Goal: Transaction & Acquisition: Purchase product/service

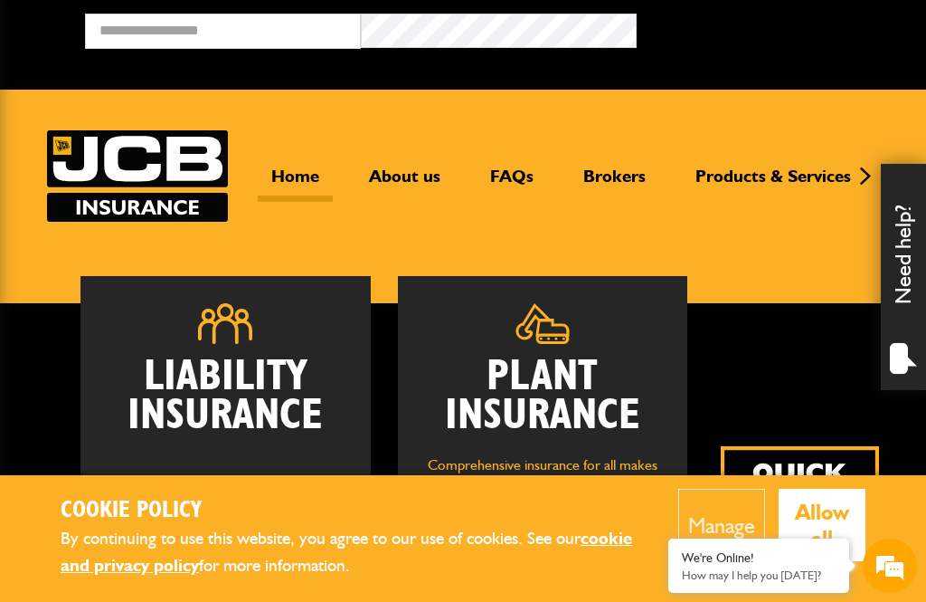
click at [496, 373] on h2 "Plant Insurance" at bounding box center [542, 396] width 235 height 78
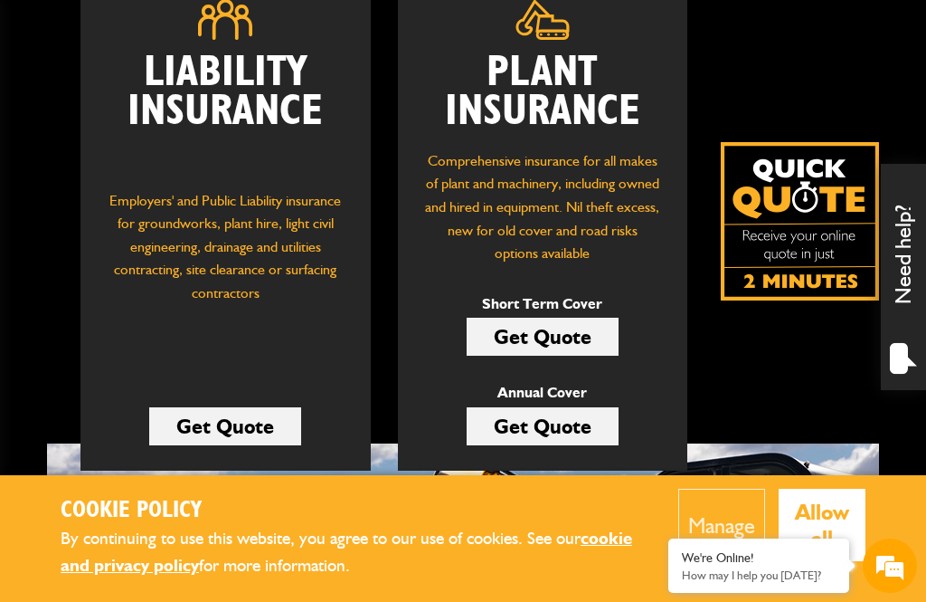
click at [532, 347] on link "Get Quote" at bounding box center [543, 336] width 152 height 38
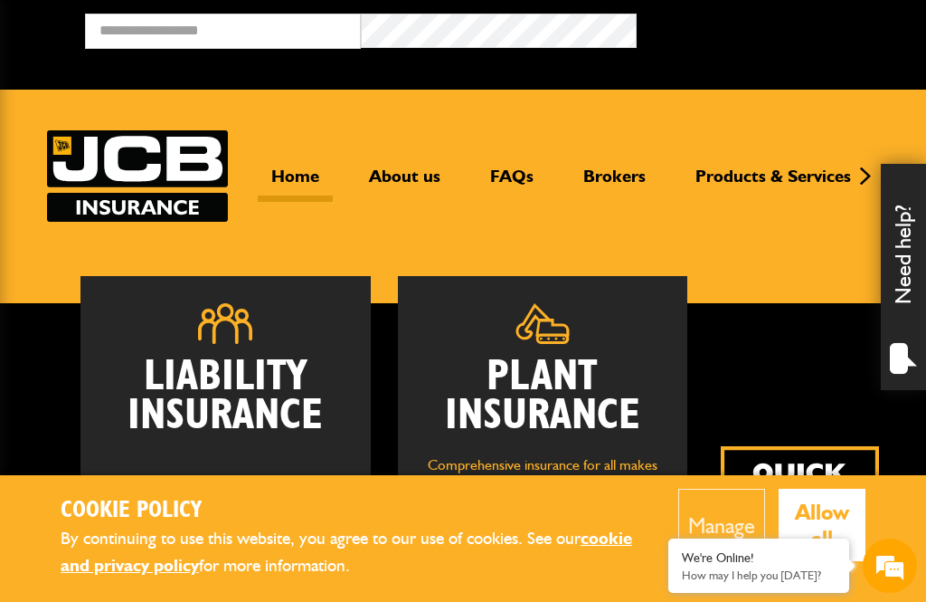
scroll to position [363, 0]
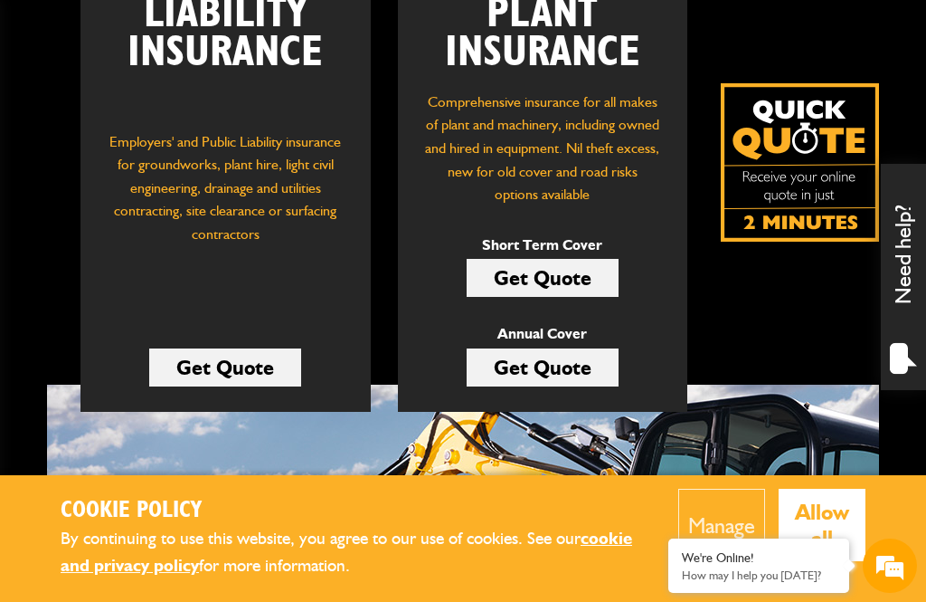
click at [521, 285] on link "Get Quote" at bounding box center [543, 278] width 152 height 38
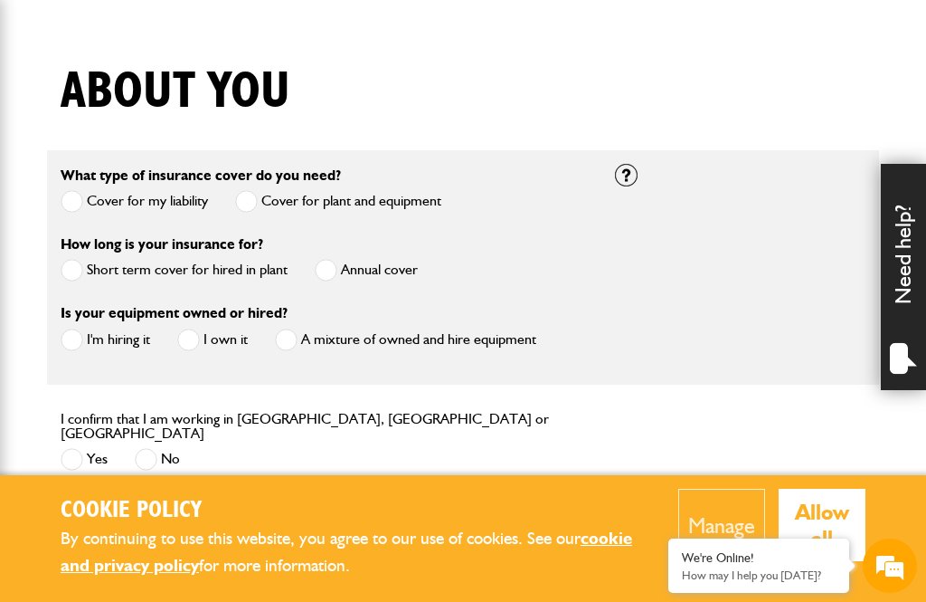
scroll to position [408, 0]
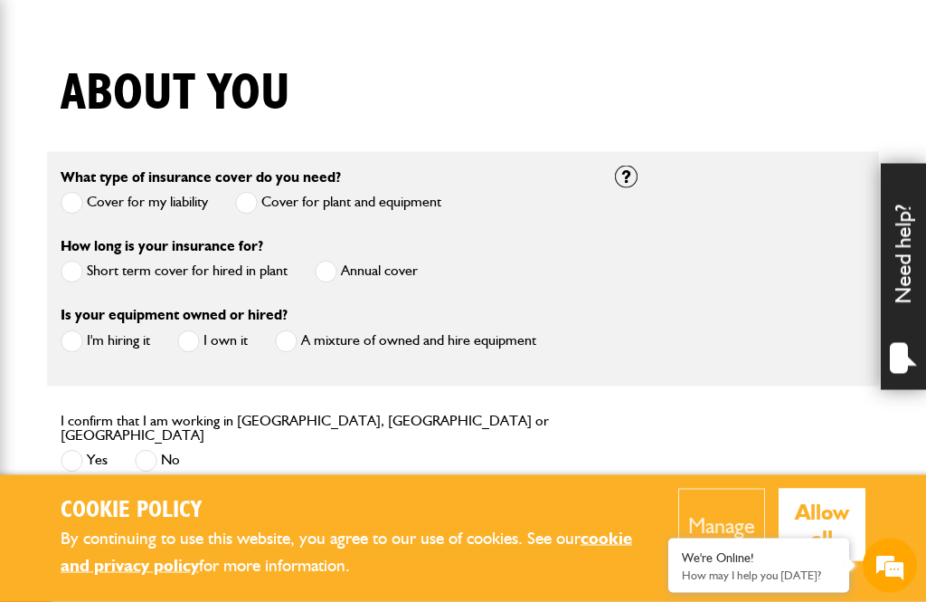
click at [79, 281] on span at bounding box center [72, 272] width 23 height 23
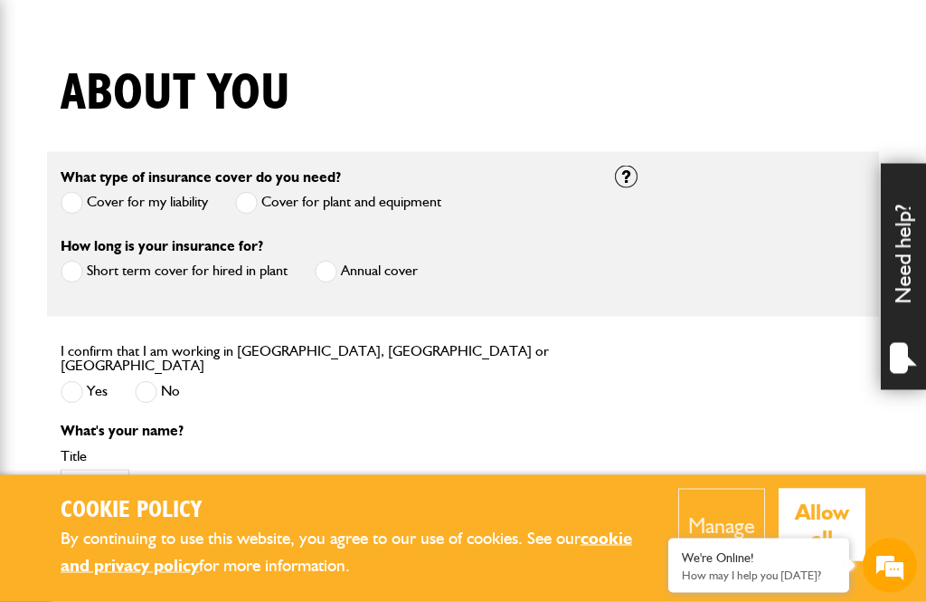
scroll to position [409, 0]
click at [80, 386] on span at bounding box center [72, 391] width 23 height 23
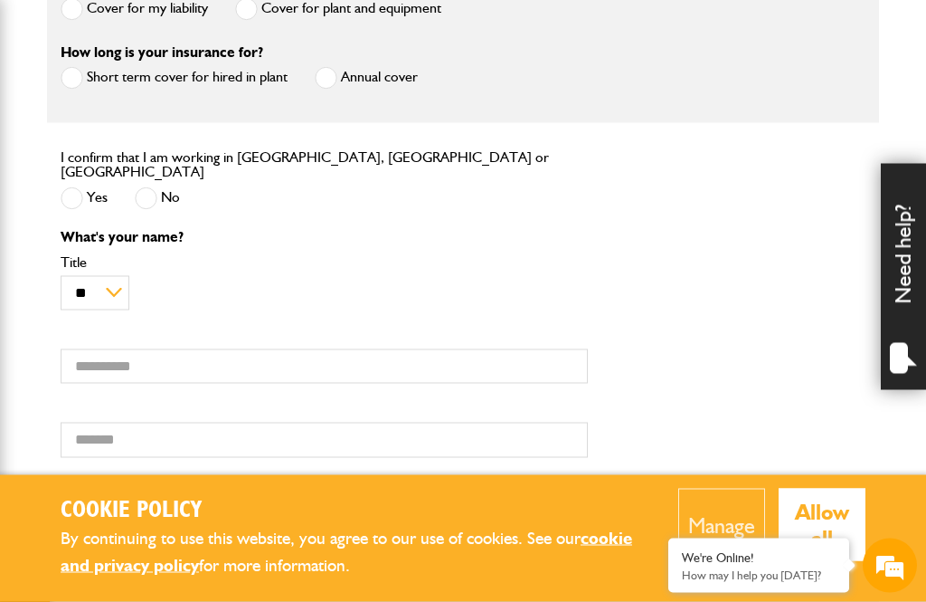
scroll to position [610, 0]
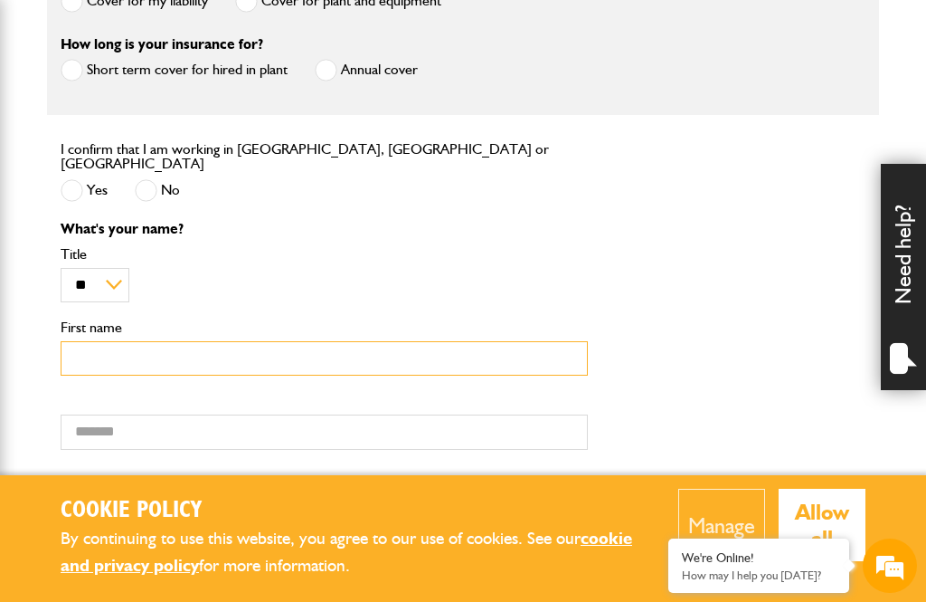
click at [95, 355] on input "First name" at bounding box center [324, 358] width 527 height 35
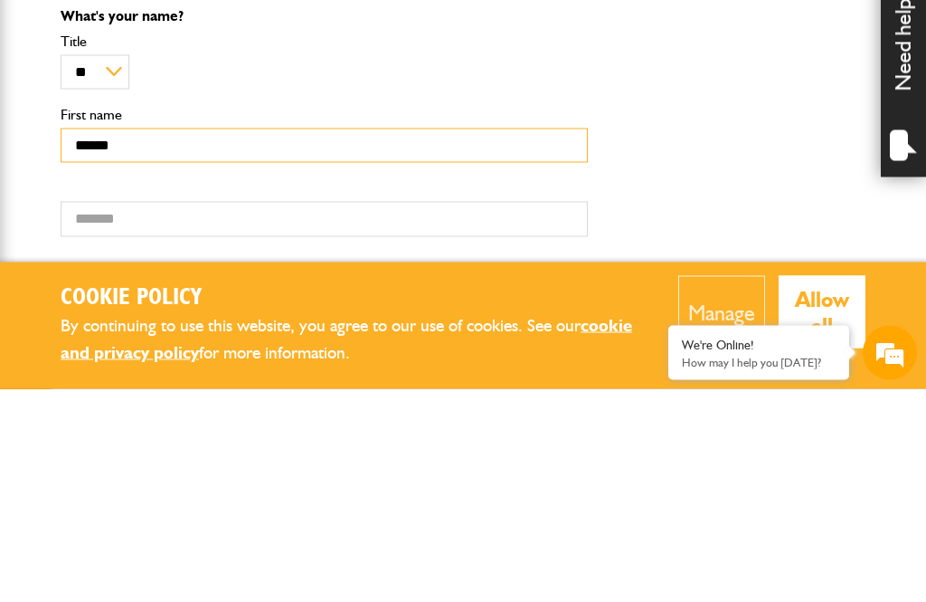
type input "******"
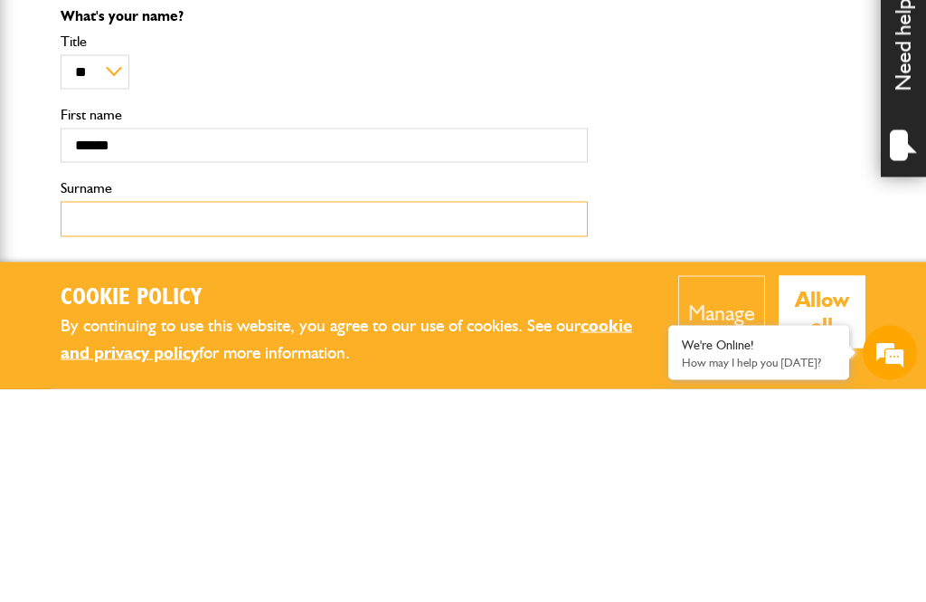
click at [115, 414] on input "Surname" at bounding box center [324, 431] width 527 height 35
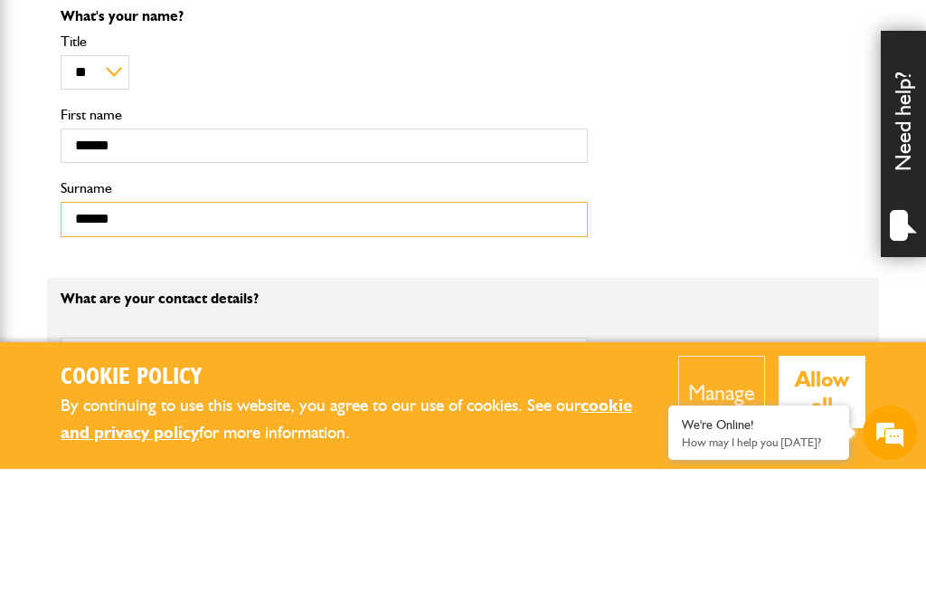
scroll to position [707, 0]
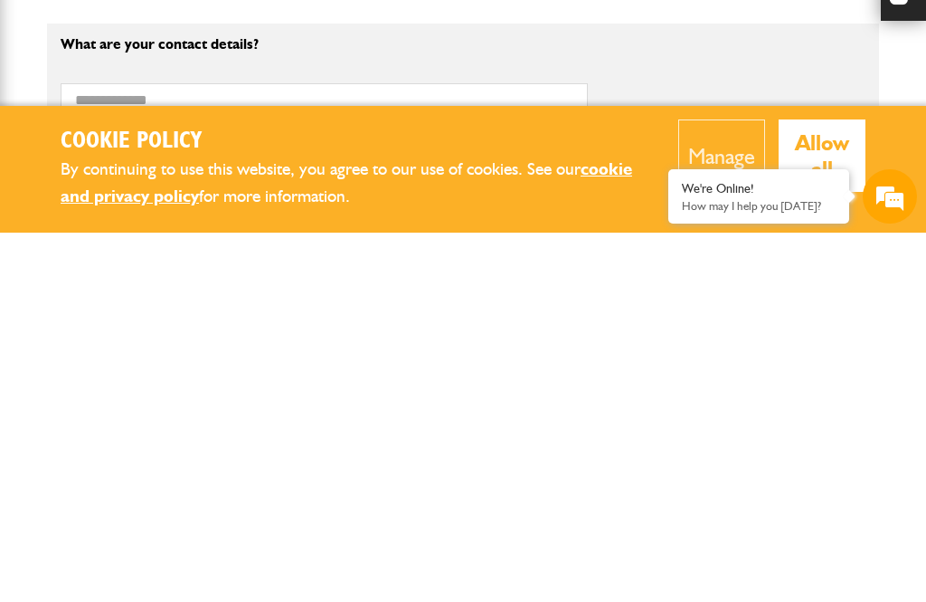
type input "******"
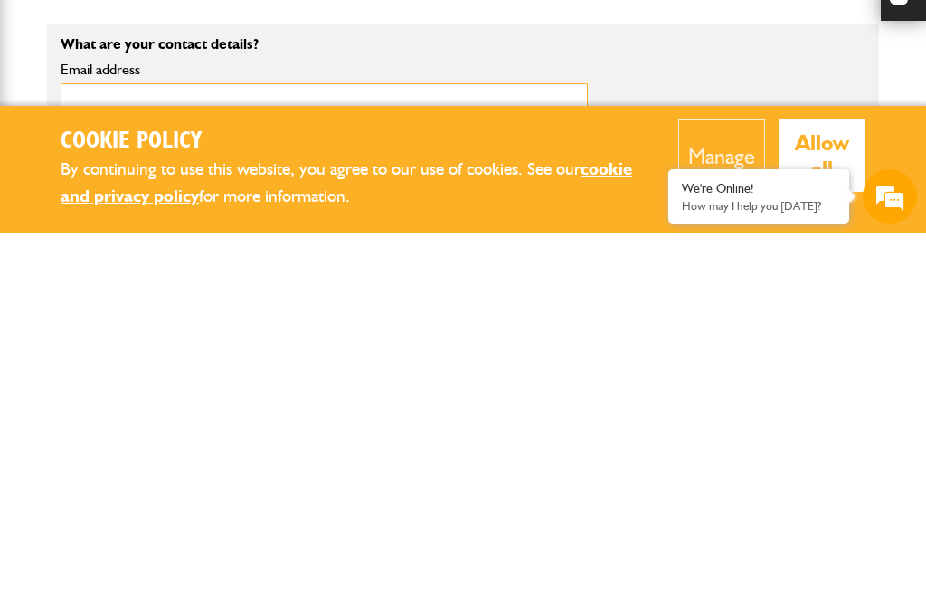
click at [110, 452] on input "Email address" at bounding box center [324, 469] width 527 height 35
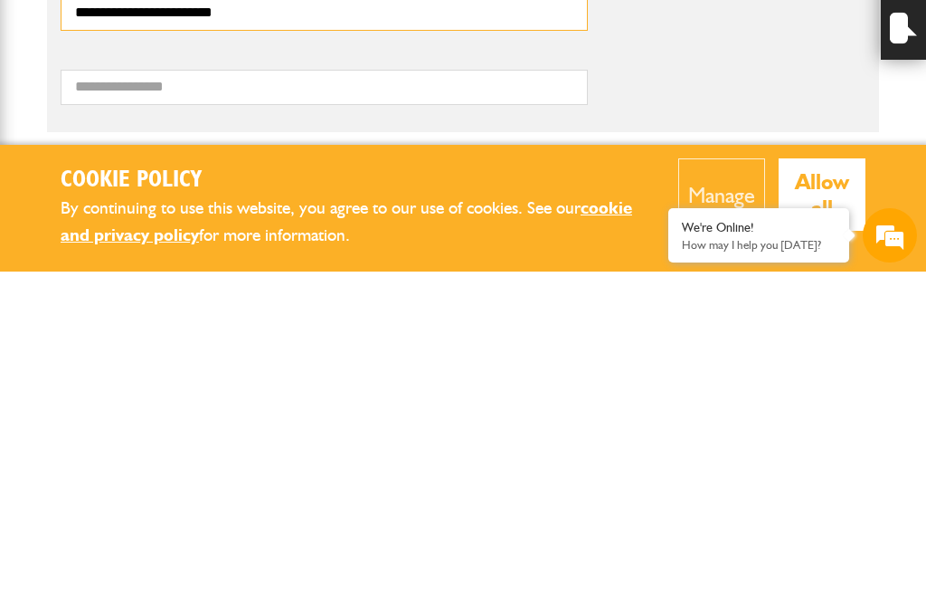
scroll to position [835, 0]
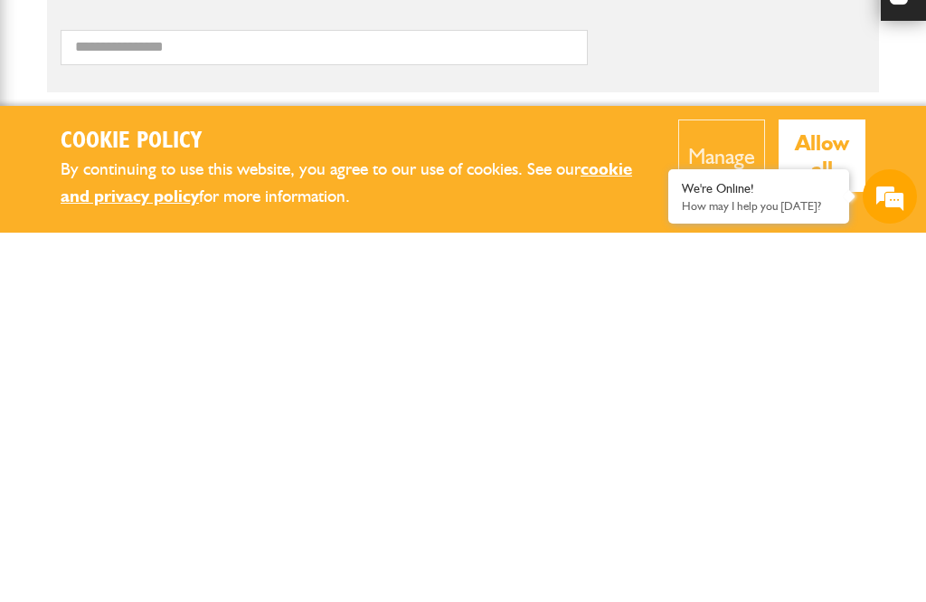
type input "**********"
click at [836, 488] on button "Allow all" at bounding box center [823, 524] width 88 height 72
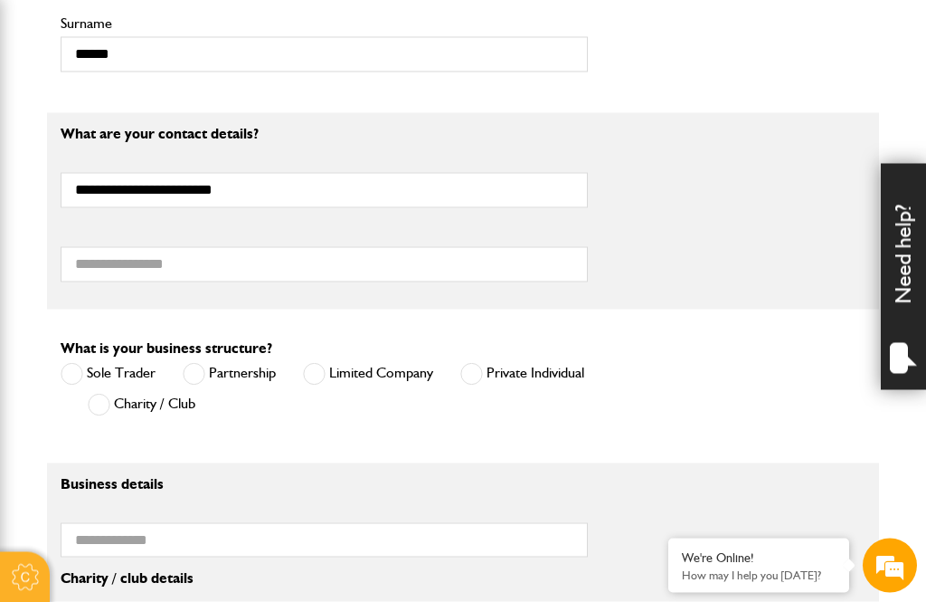
scroll to position [988, 0]
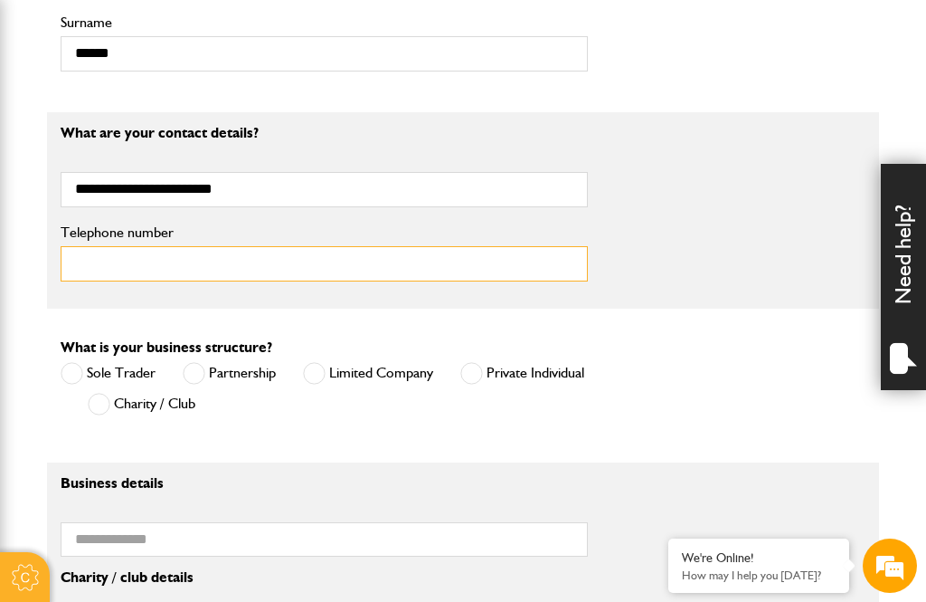
click at [132, 264] on input "Telephone number" at bounding box center [324, 263] width 527 height 35
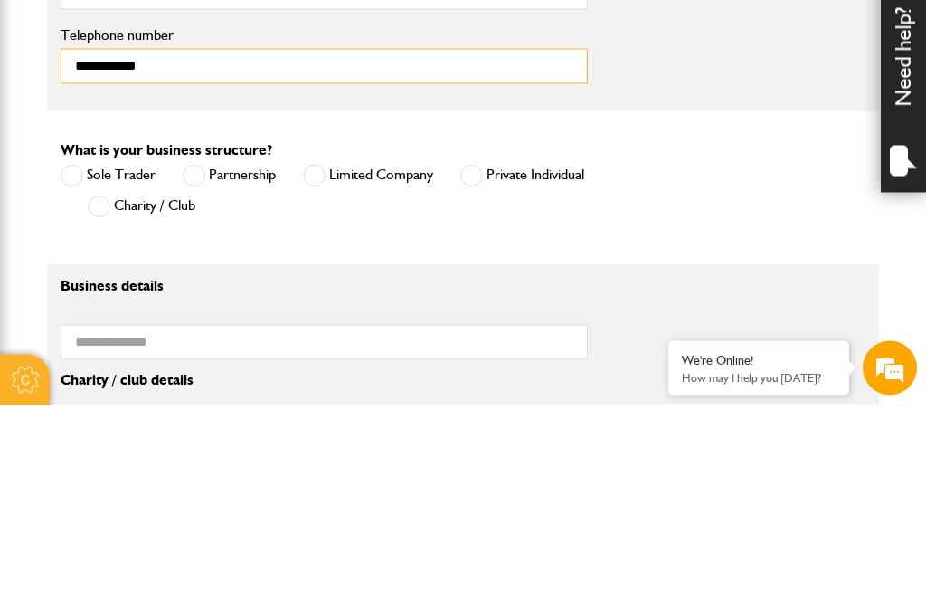
type input "**********"
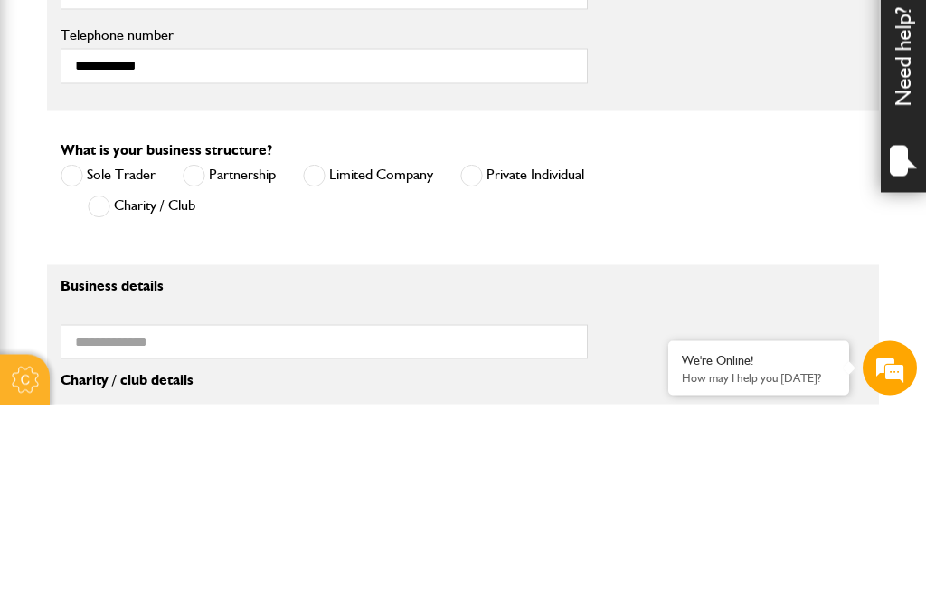
click at [317, 362] on span at bounding box center [314, 373] width 23 height 23
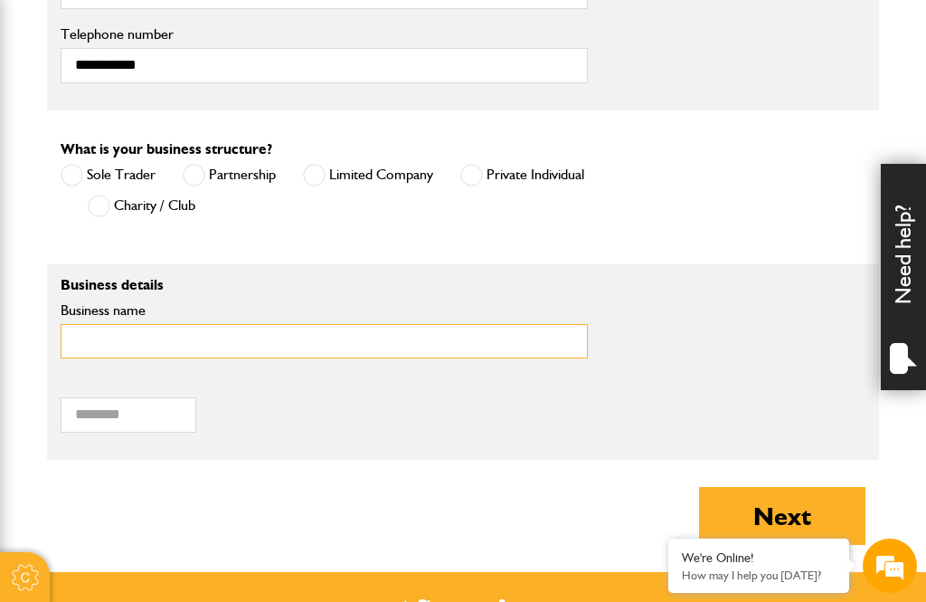
click at [111, 348] on input "Business name" at bounding box center [324, 341] width 527 height 35
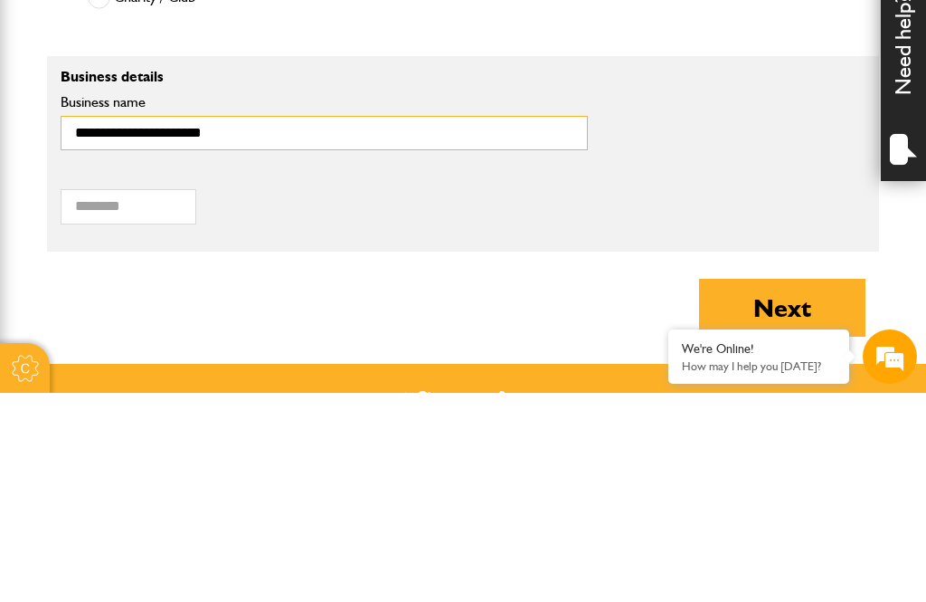
type input "**********"
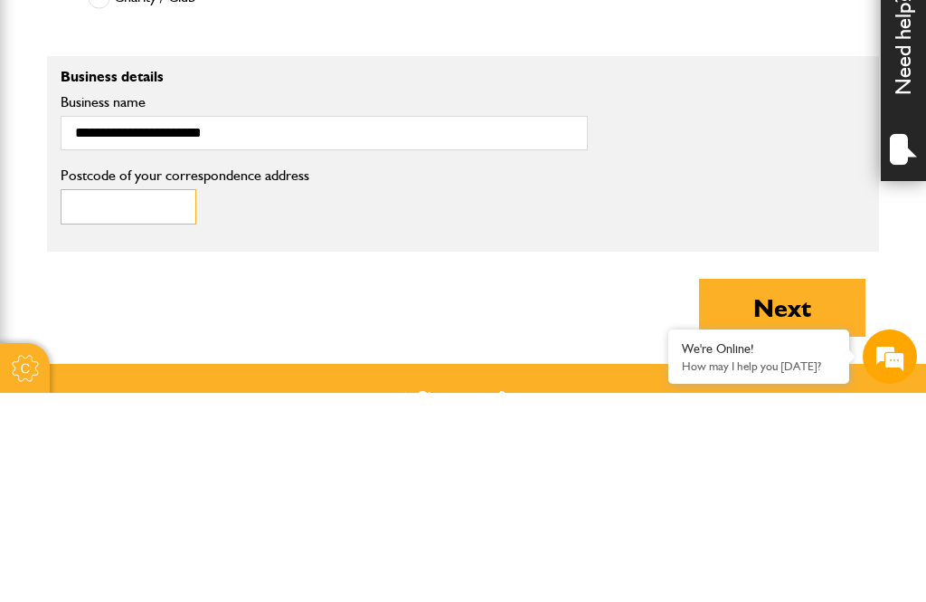
click at [91, 398] on input "Postcode of your correspondence address" at bounding box center [129, 415] width 136 height 35
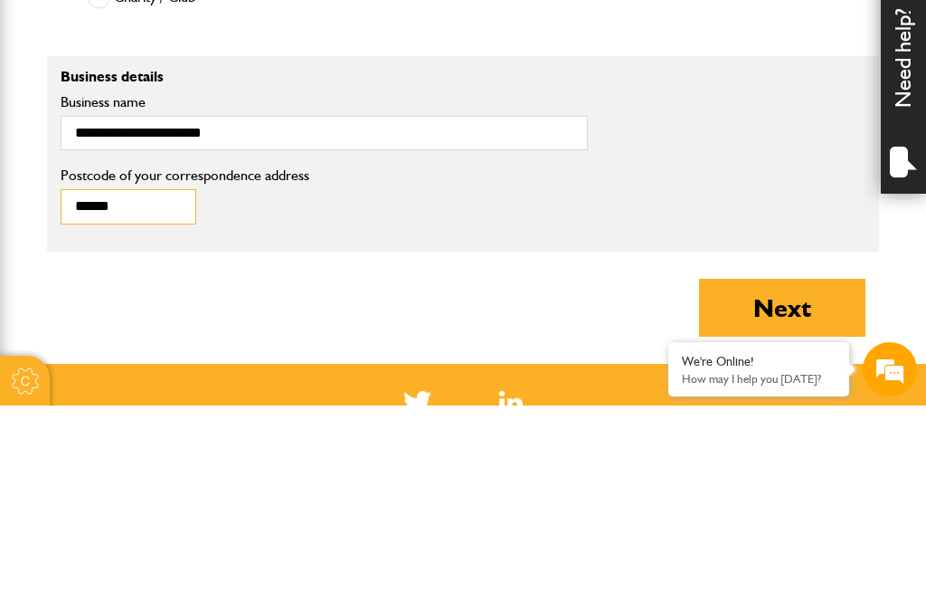
scroll to position [1232, 0]
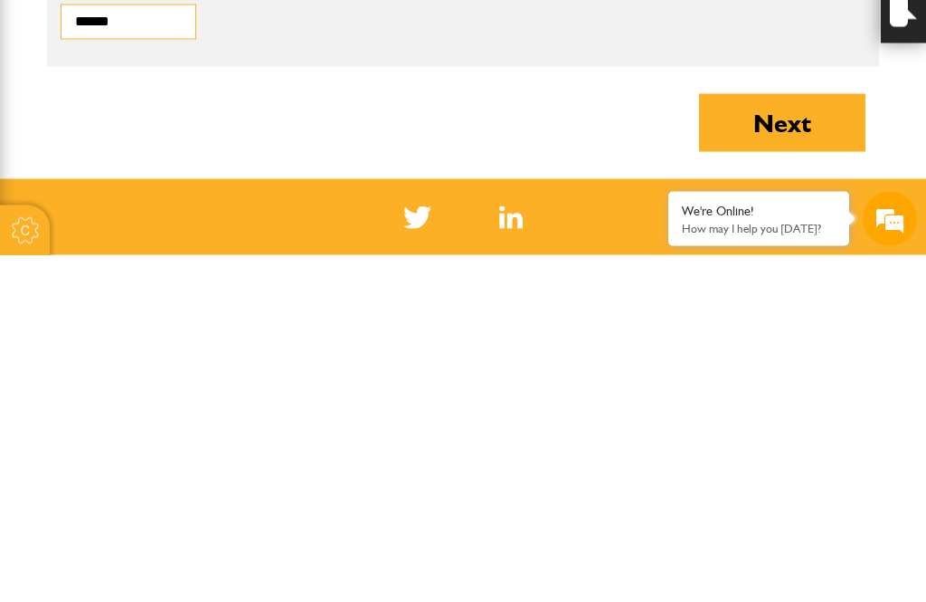
type input "******"
click at [818, 441] on button "Next" at bounding box center [782, 470] width 166 height 58
type input "**********"
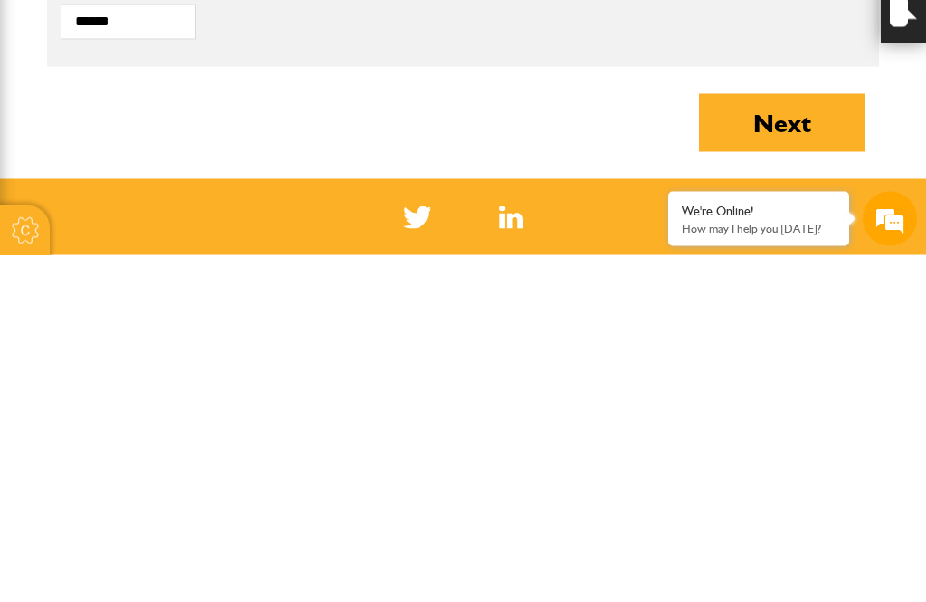
scroll to position [1579, 0]
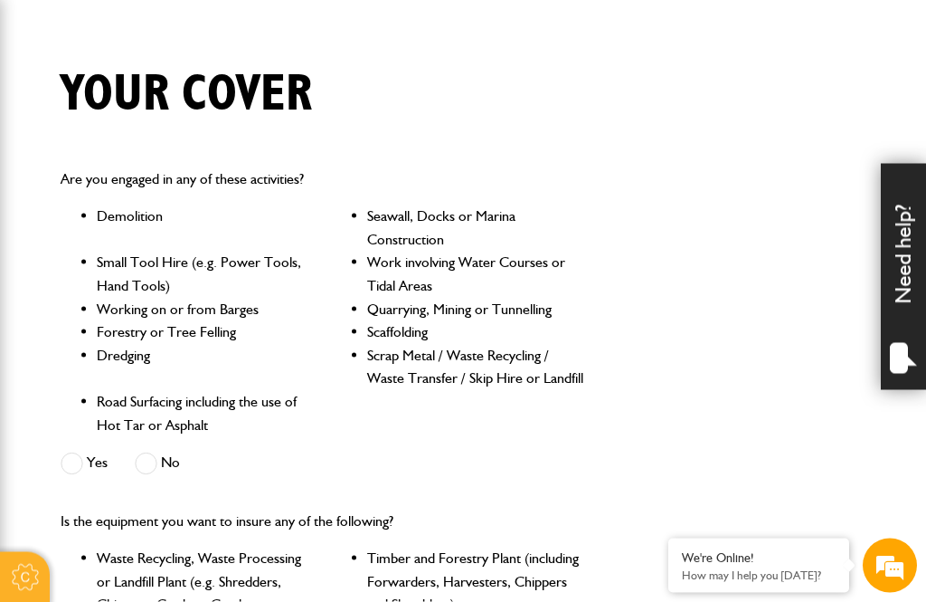
scroll to position [408, 0]
click at [152, 457] on span at bounding box center [146, 462] width 23 height 23
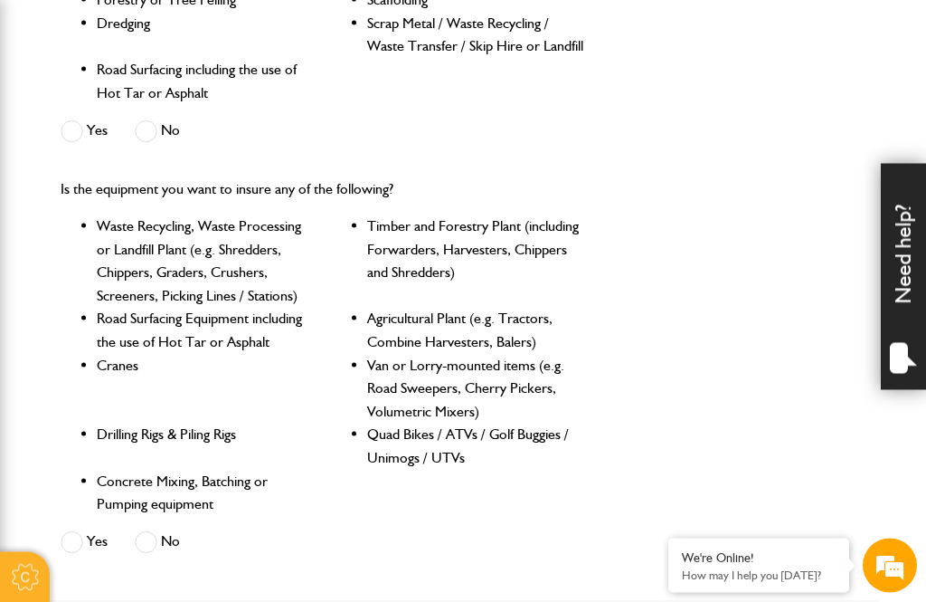
scroll to position [740, 0]
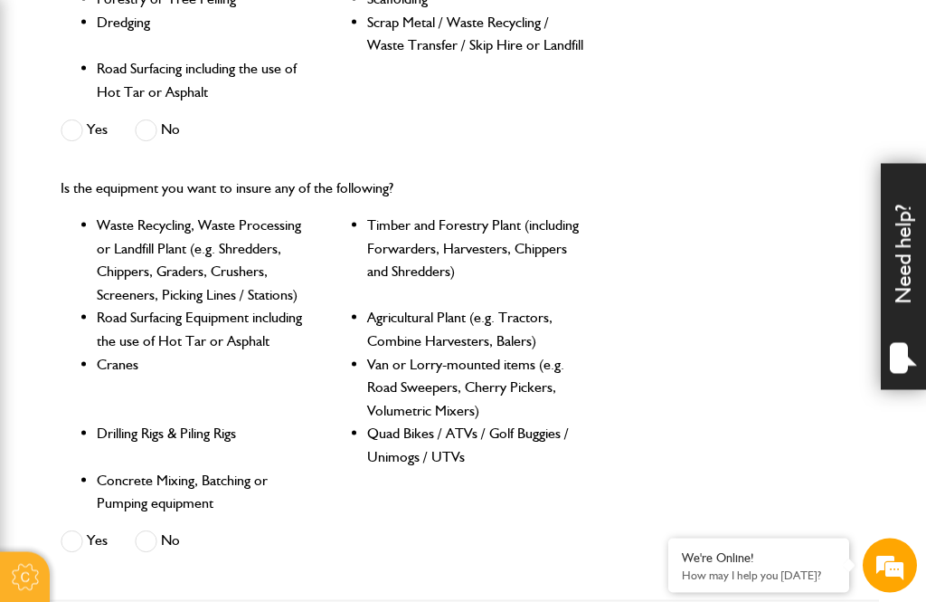
click at [156, 530] on span at bounding box center [146, 541] width 23 height 23
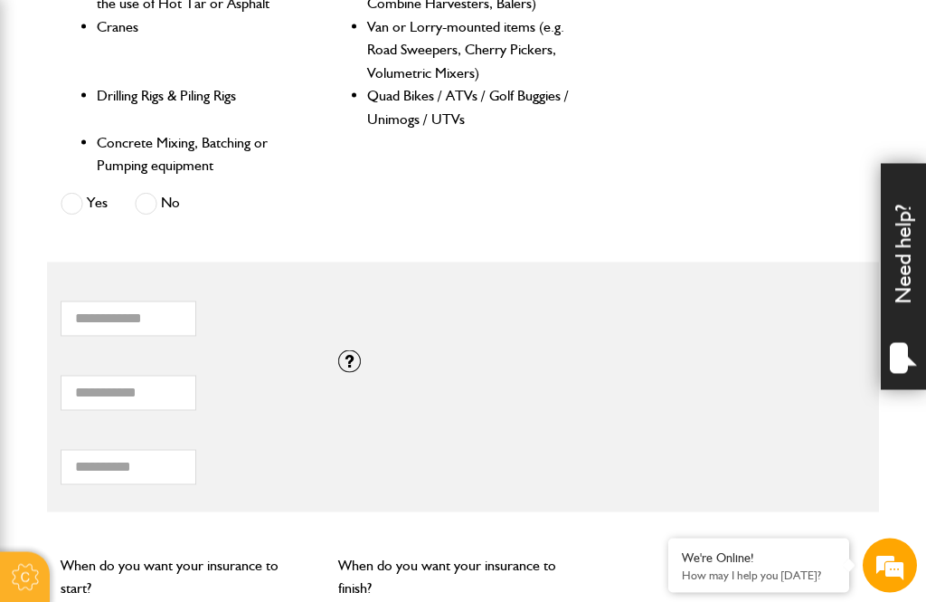
scroll to position [1085, 0]
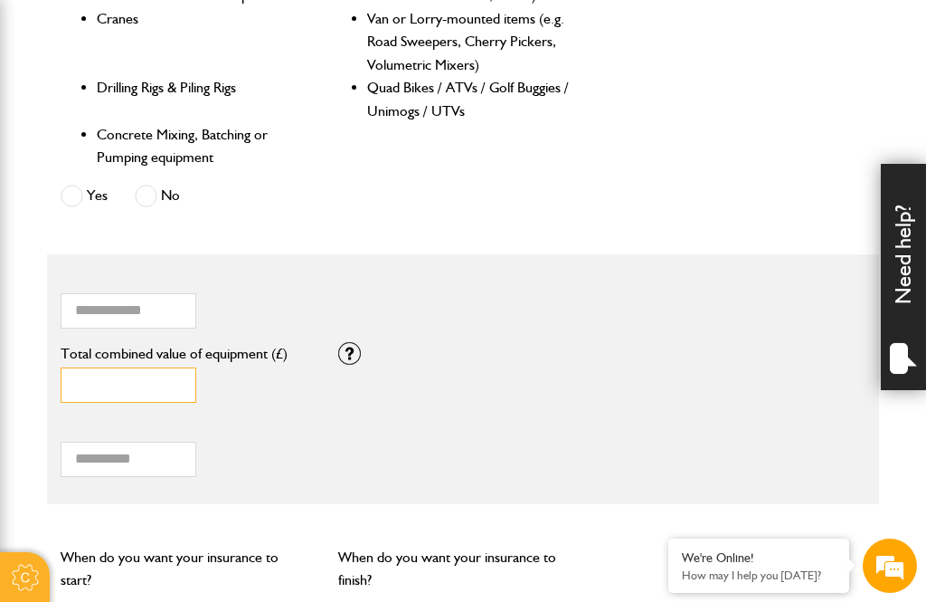
click at [102, 377] on input "*" at bounding box center [129, 384] width 136 height 35
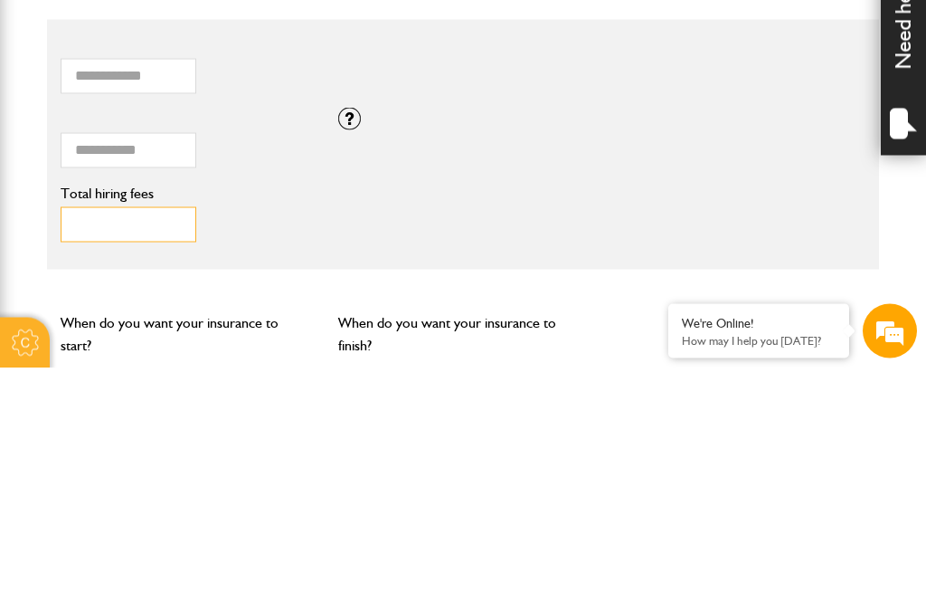
click at [95, 441] on input "Total hiring fees" at bounding box center [129, 458] width 136 height 35
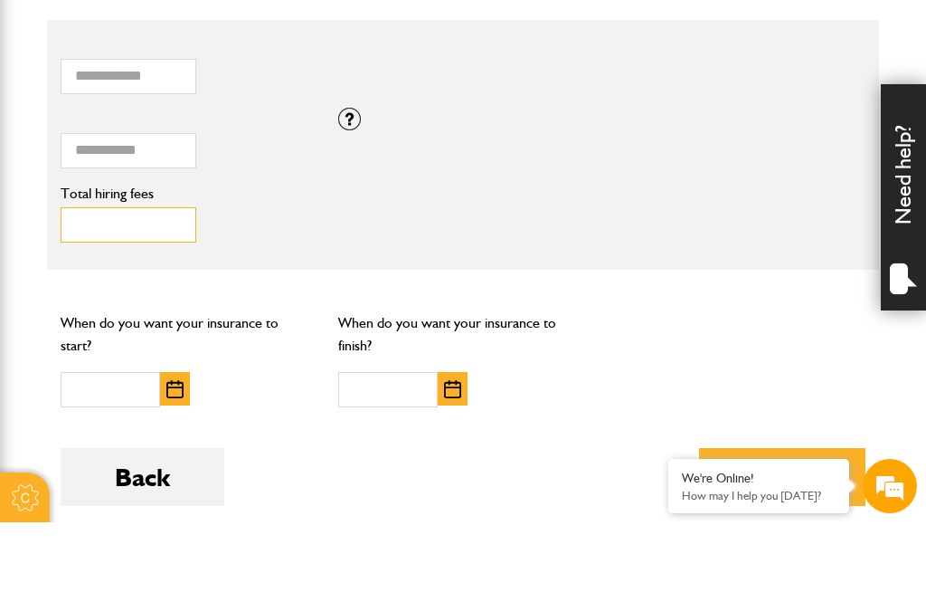
scroll to position [1241, 0]
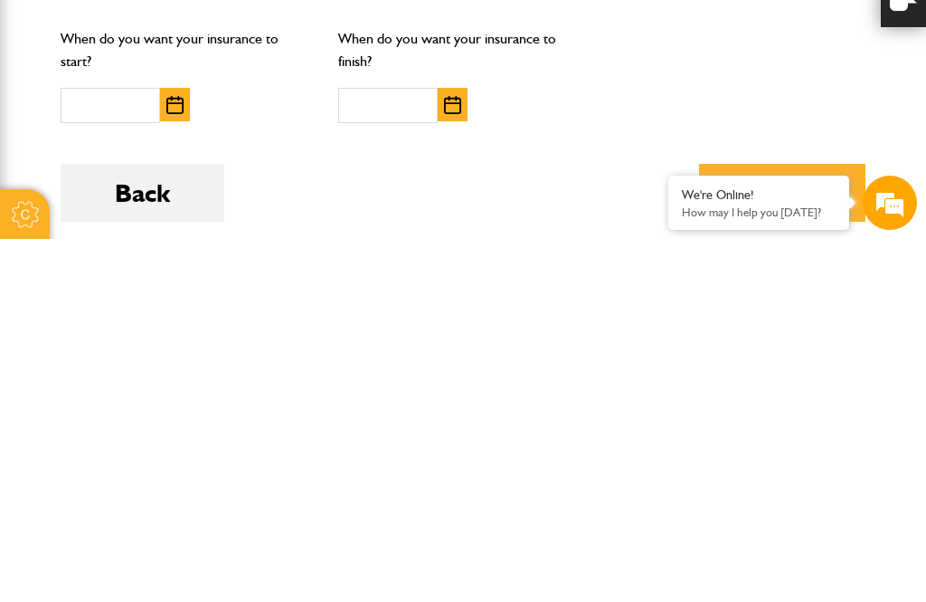
click at [182, 459] on img "button" at bounding box center [174, 468] width 17 height 18
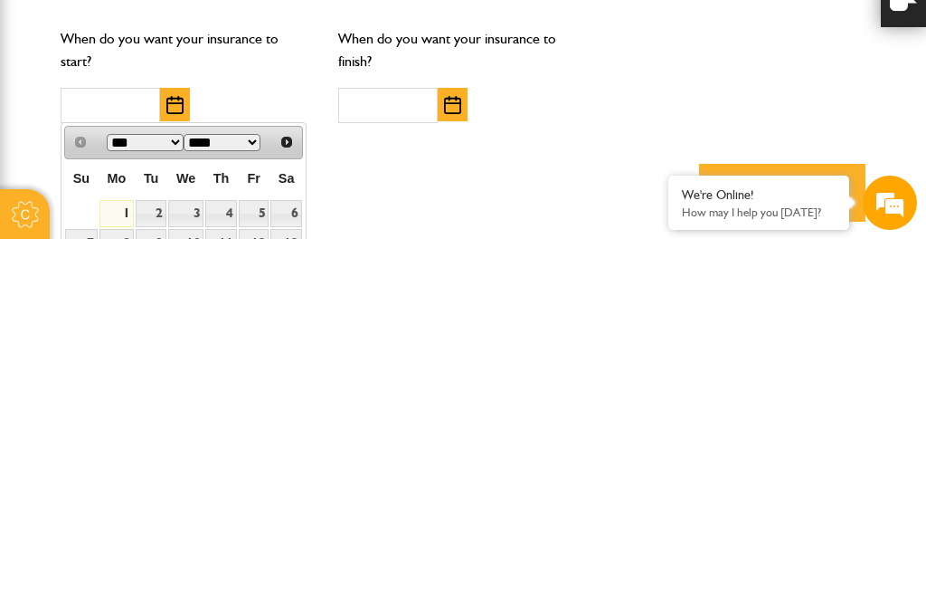
click at [188, 563] on link "3" at bounding box center [185, 577] width 35 height 28
type input "**********"
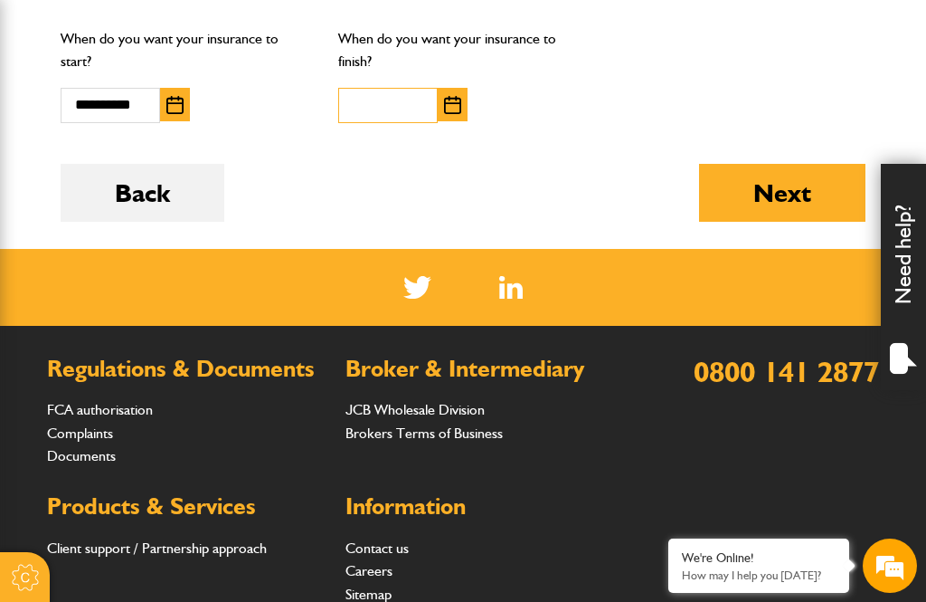
click at [365, 103] on input "text" at bounding box center [387, 105] width 99 height 35
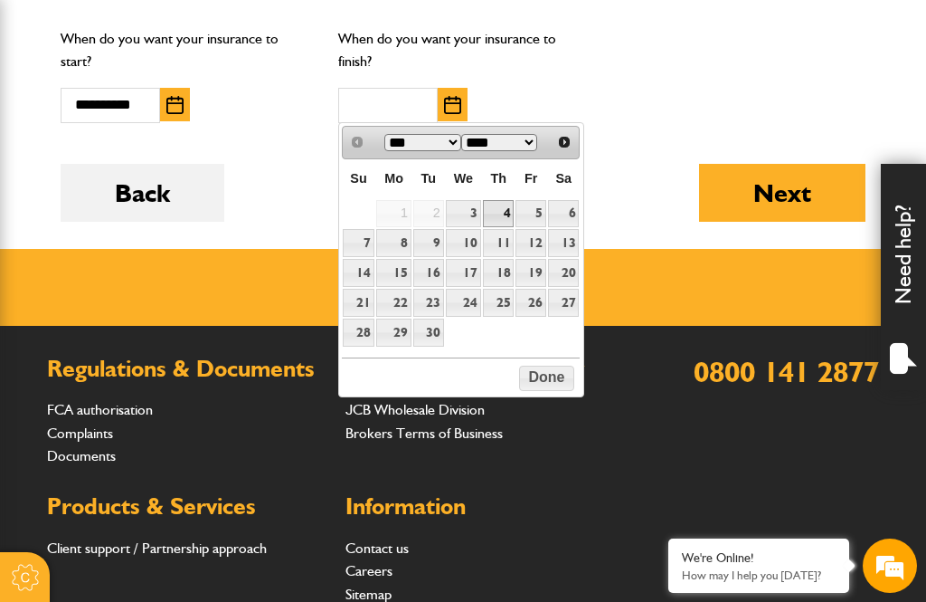
click at [507, 207] on link "4" at bounding box center [498, 214] width 31 height 28
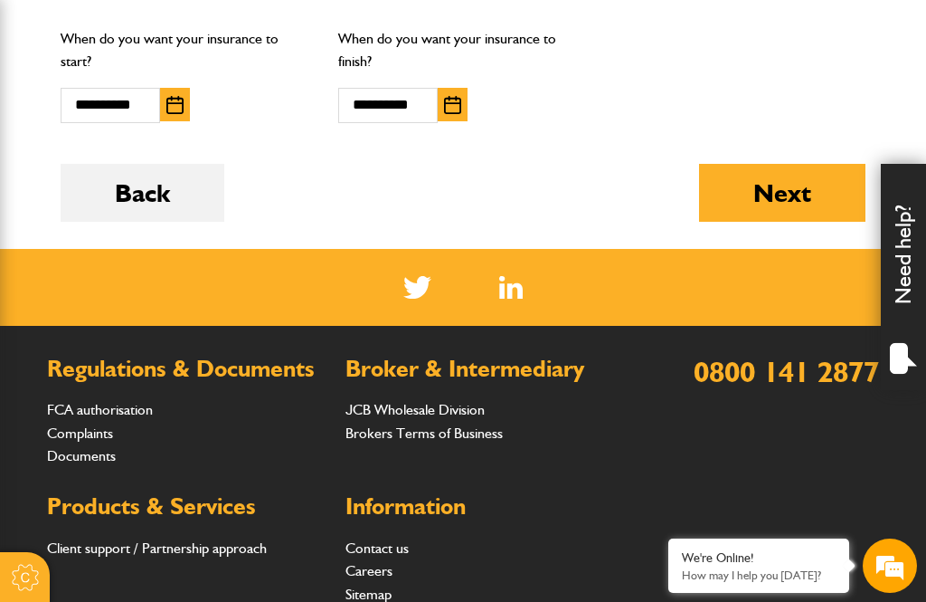
click at [793, 195] on button "Next" at bounding box center [782, 193] width 166 height 58
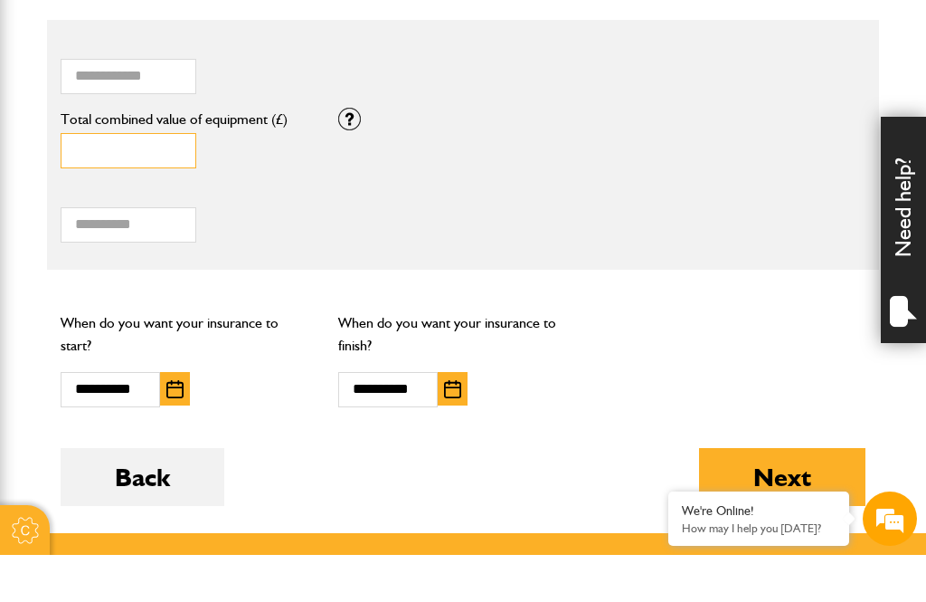
scroll to position [1255, 0]
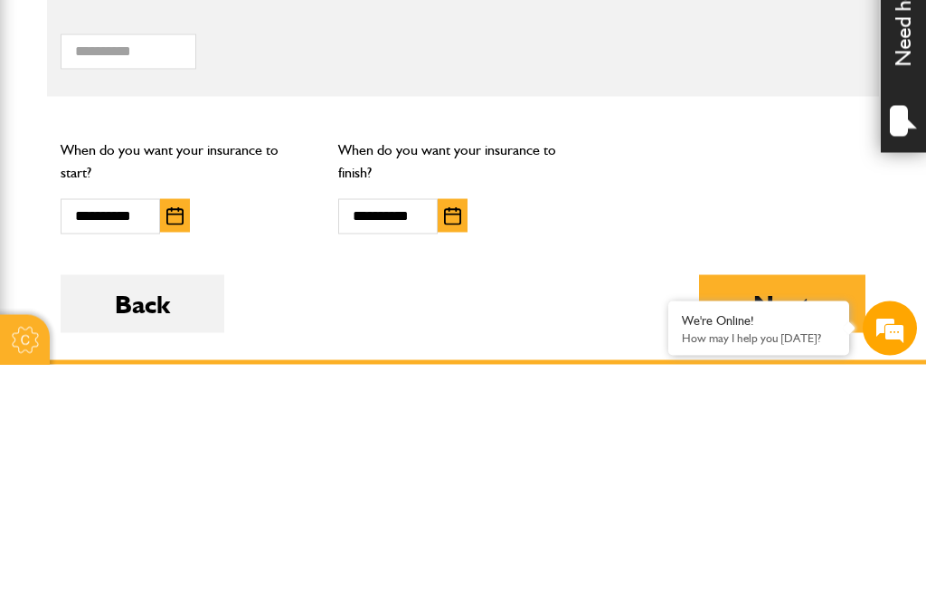
click at [451, 444] on img "button" at bounding box center [452, 453] width 17 height 18
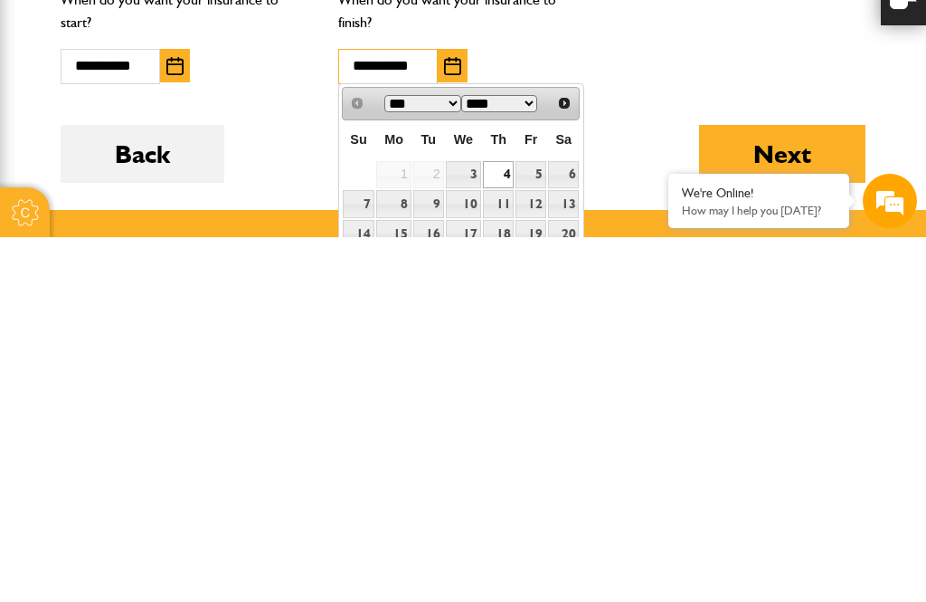
scroll to position [1278, 0]
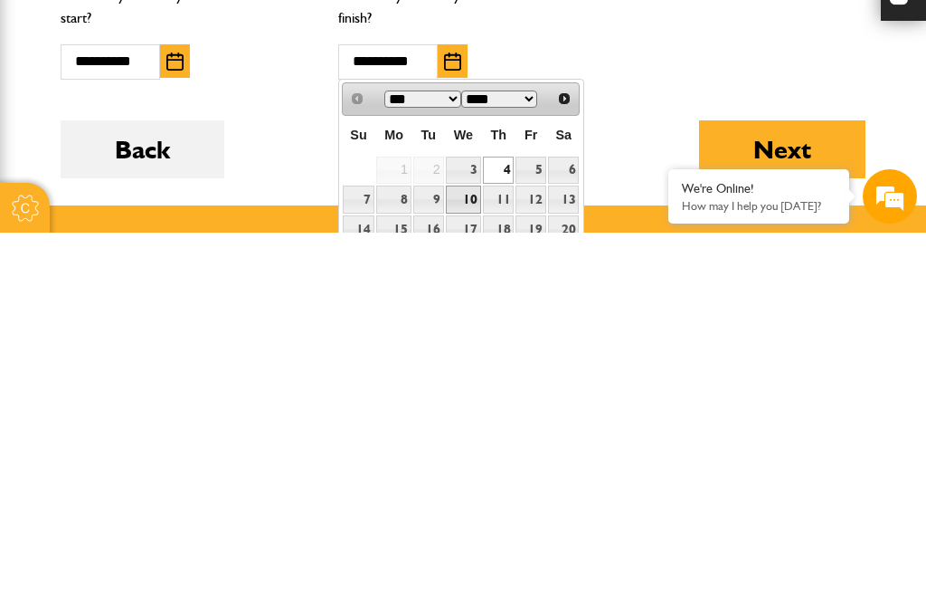
click at [469, 554] on link "10" at bounding box center [463, 568] width 35 height 28
type input "**********"
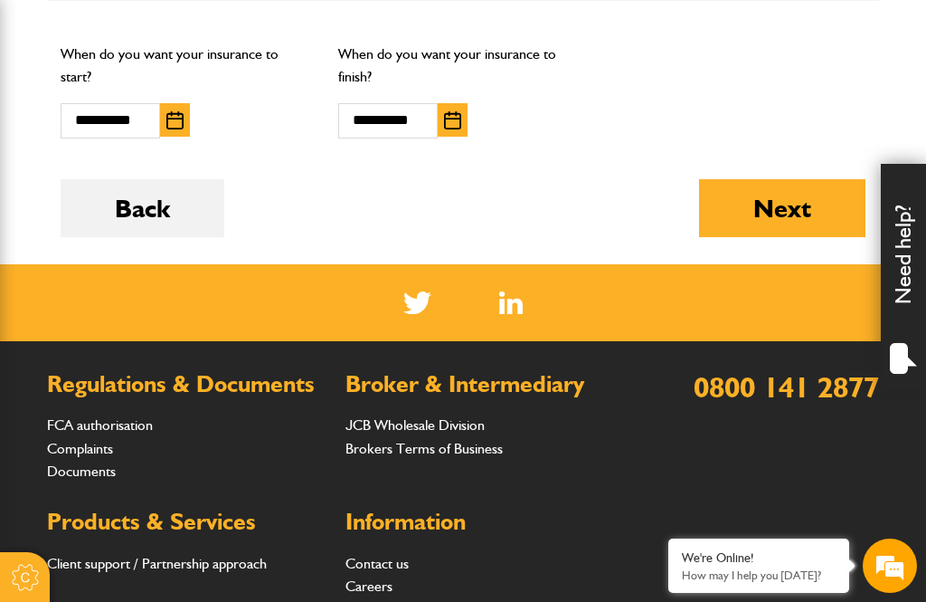
scroll to position [1576, 0]
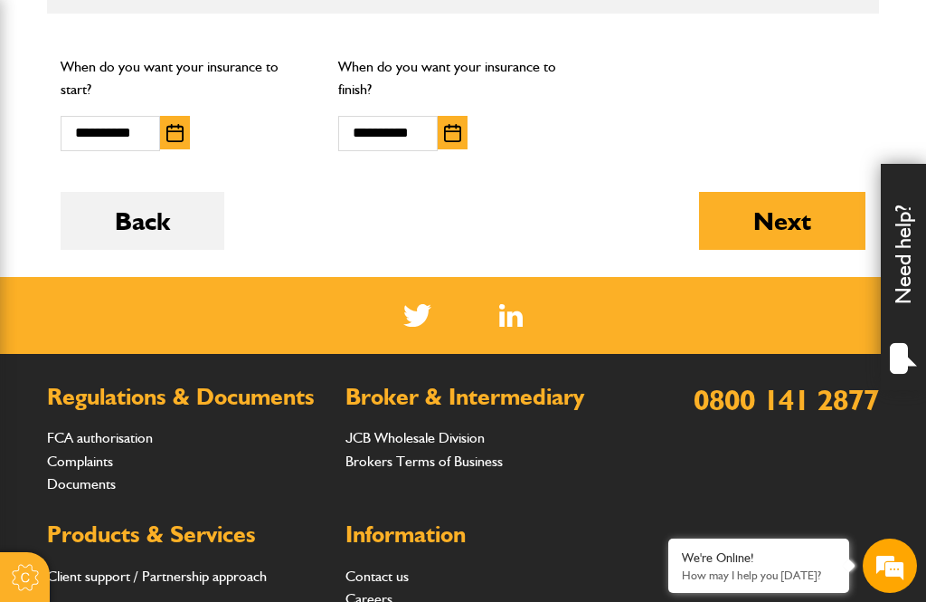
click at [769, 222] on button "Next" at bounding box center [782, 221] width 166 height 58
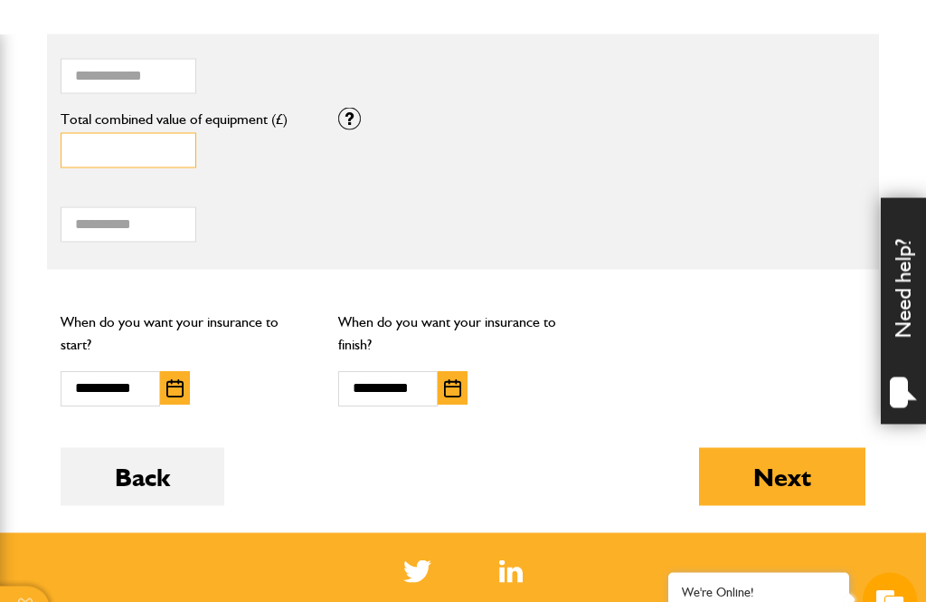
scroll to position [1361, 0]
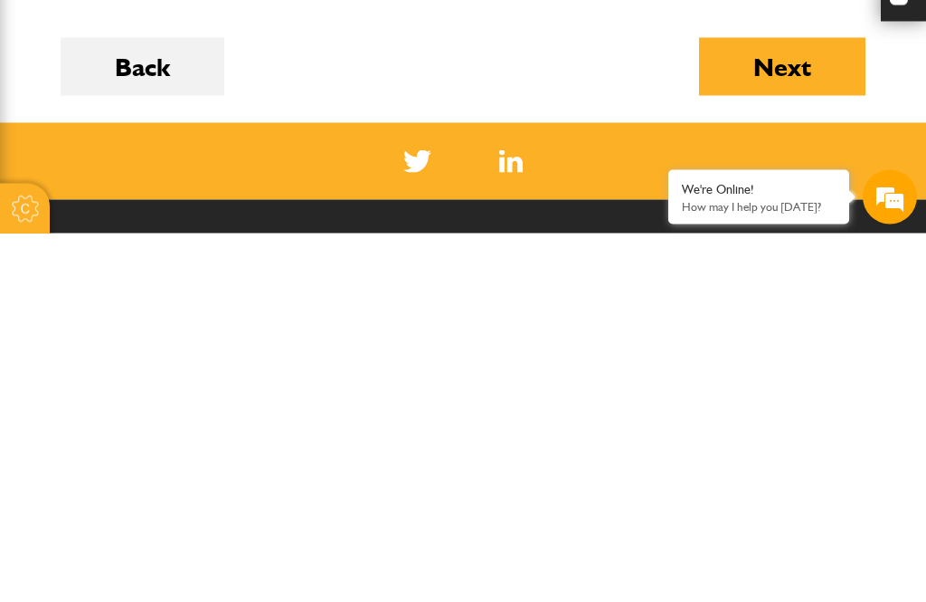
click at [808, 406] on button "Next" at bounding box center [782, 435] width 166 height 58
click at [812, 406] on button "Next" at bounding box center [782, 435] width 166 height 58
click at [819, 406] on button "Next" at bounding box center [782, 435] width 166 height 58
click at [827, 406] on button "Next" at bounding box center [782, 435] width 166 height 58
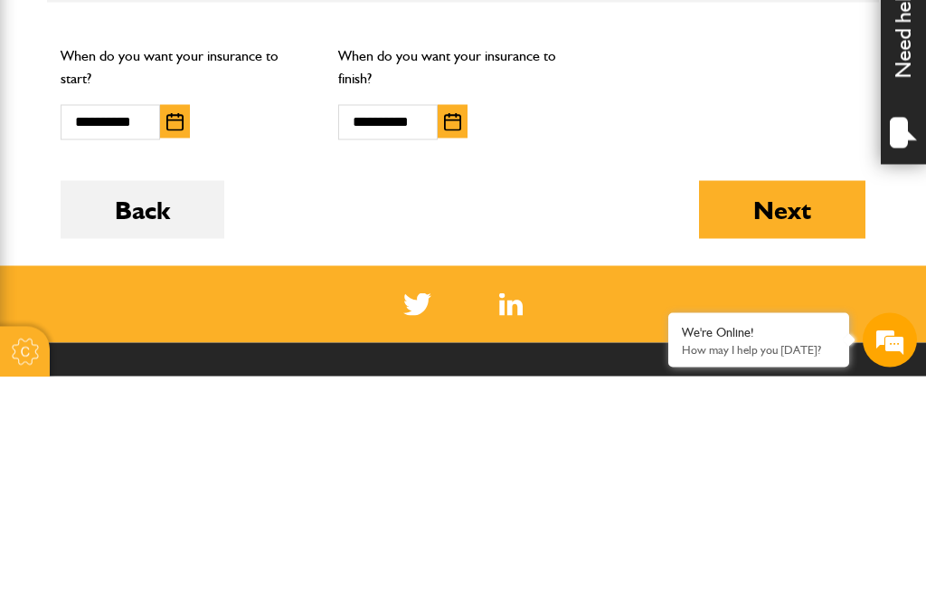
click at [765, 406] on button "Next" at bounding box center [782, 435] width 166 height 58
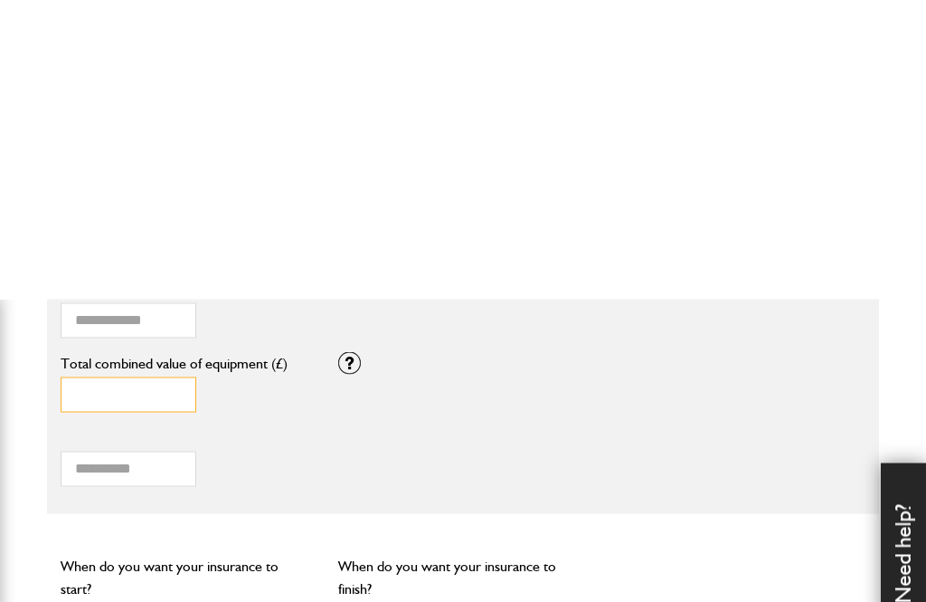
scroll to position [1388, 0]
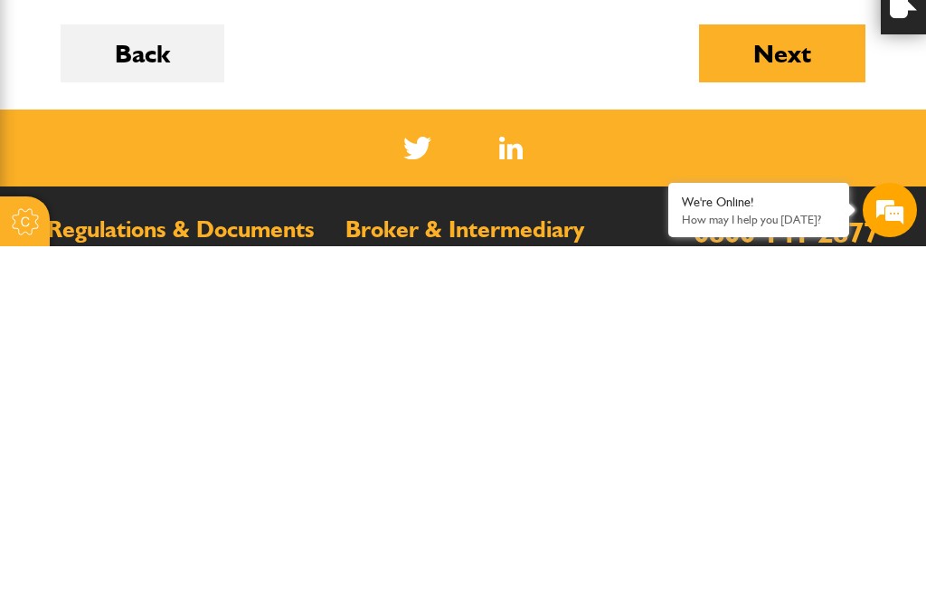
click at [792, 380] on button "Next" at bounding box center [782, 409] width 166 height 58
click at [793, 380] on button "Next" at bounding box center [782, 409] width 166 height 58
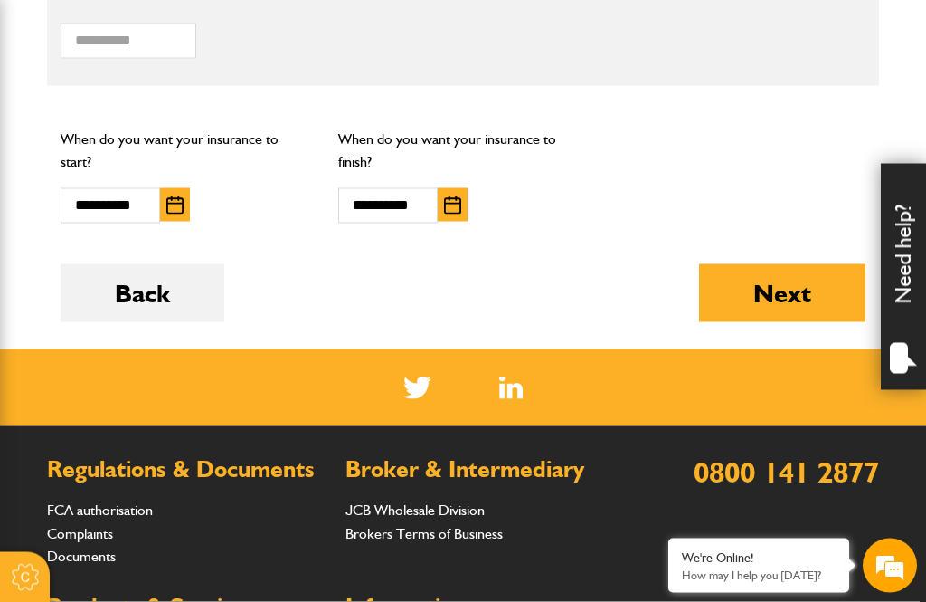
click at [793, 308] on button "Next" at bounding box center [782, 293] width 166 height 58
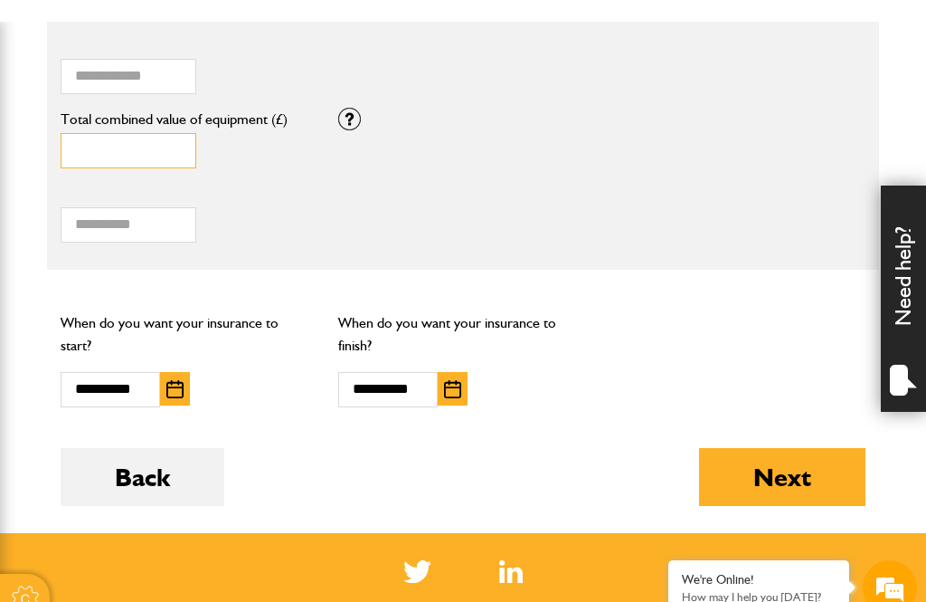
scroll to position [1342, 0]
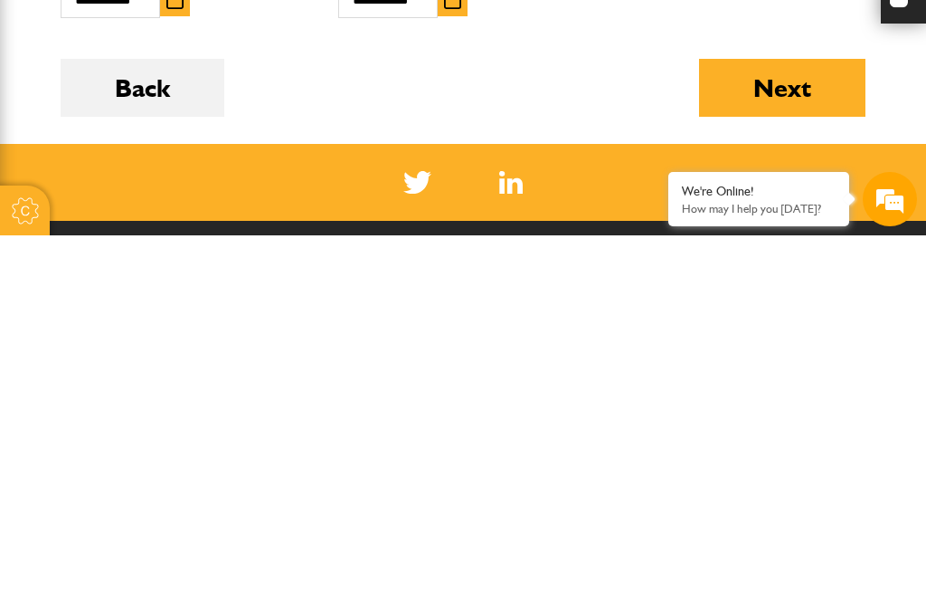
type input "*****"
click at [781, 425] on button "Next" at bounding box center [782, 454] width 166 height 58
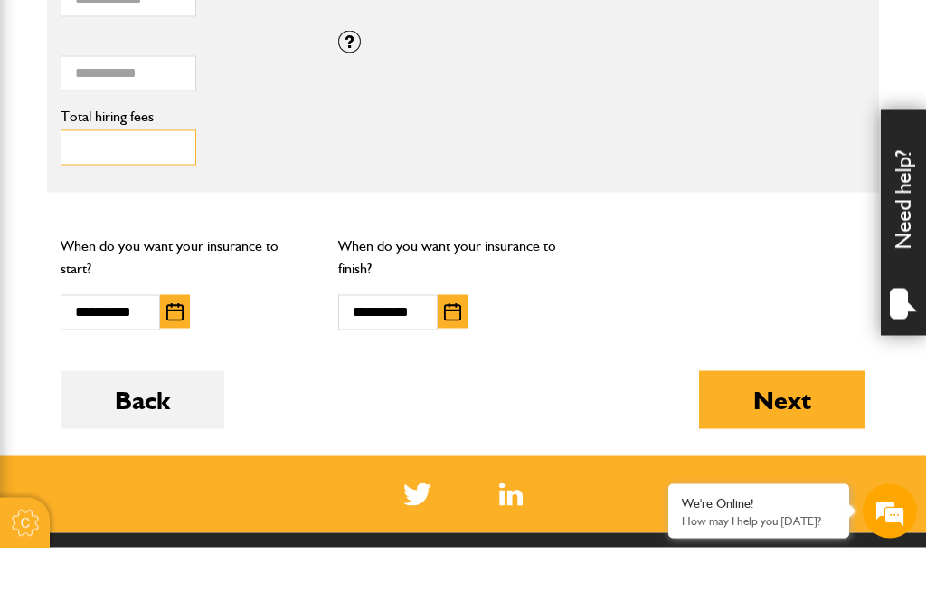
type input "****"
click at [812, 159] on div "**** Total hiring fees Please enter a minimum value of 25 for total hiring fees." at bounding box center [463, 196] width 832 height 74
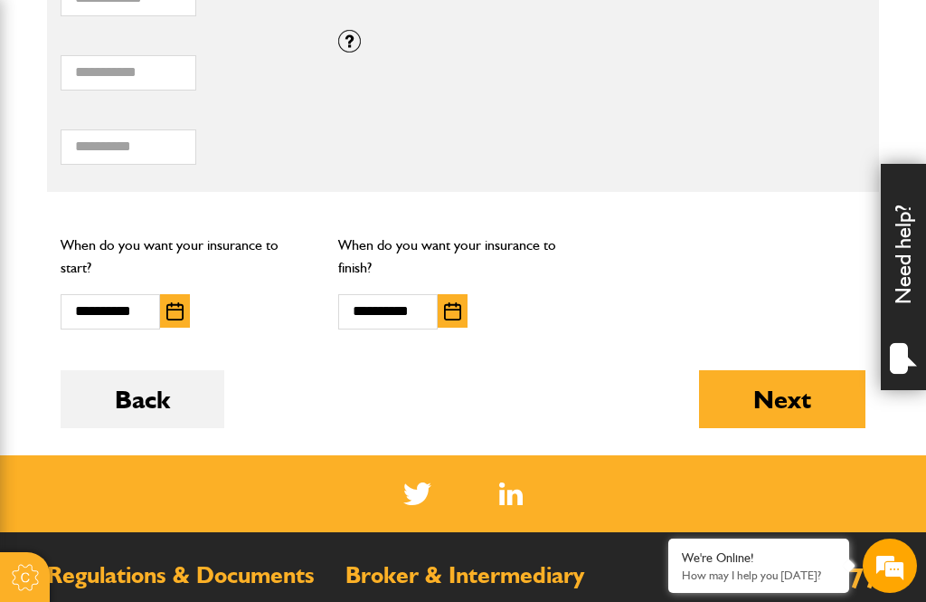
click at [805, 413] on button "Next" at bounding box center [782, 399] width 166 height 58
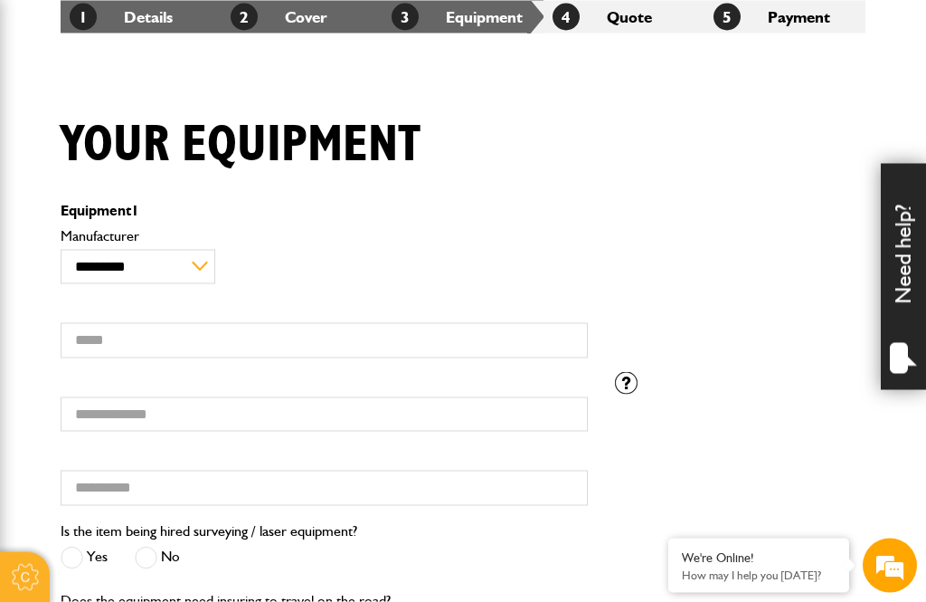
scroll to position [357, 0]
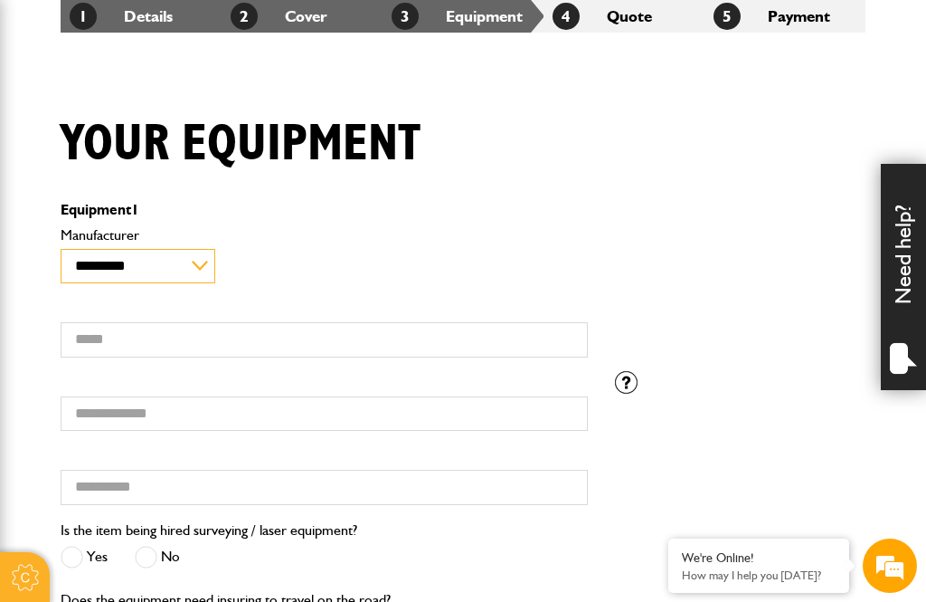
click at [115, 277] on select "**********" at bounding box center [138, 266] width 155 height 34
click at [171, 269] on select "**********" at bounding box center [138, 266] width 155 height 34
select select "**"
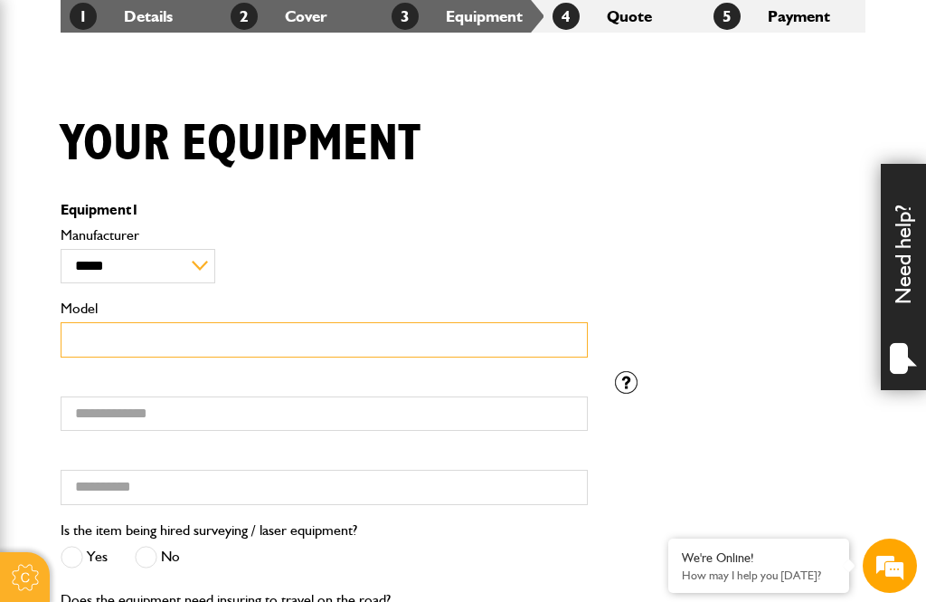
click at [207, 354] on input "Model" at bounding box center [324, 339] width 527 height 35
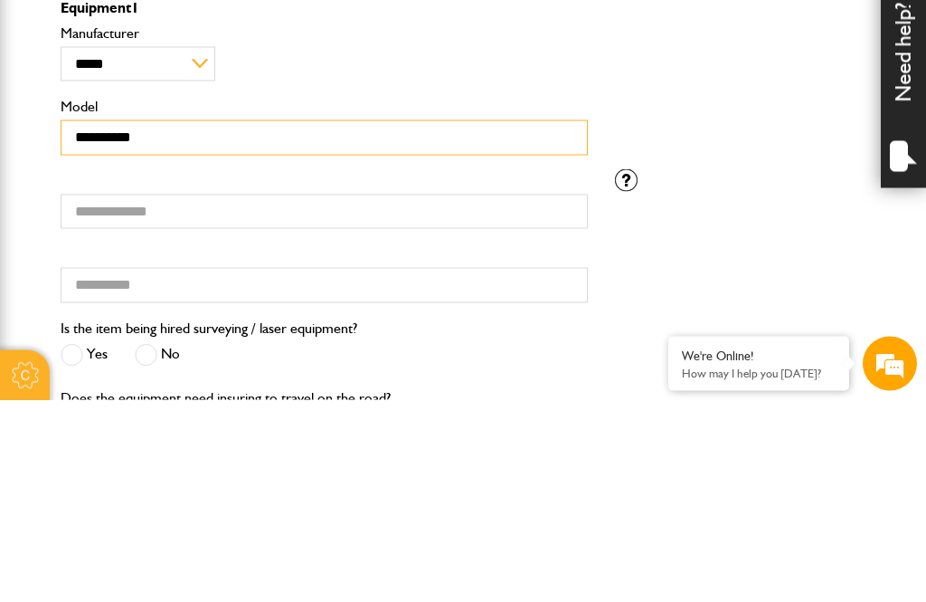
type input "**********"
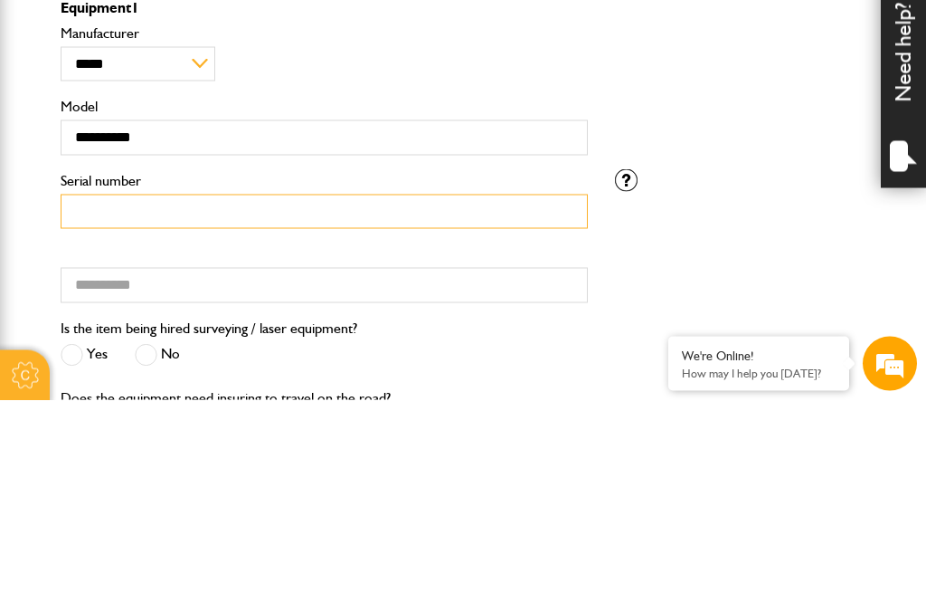
click at [260, 396] on input "Serial number" at bounding box center [324, 413] width 527 height 35
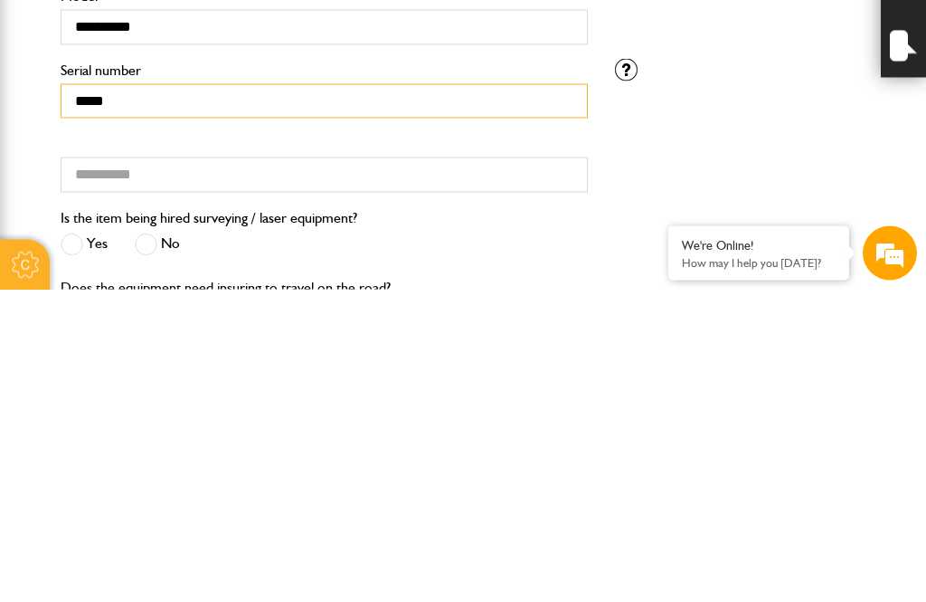
type input "*****"
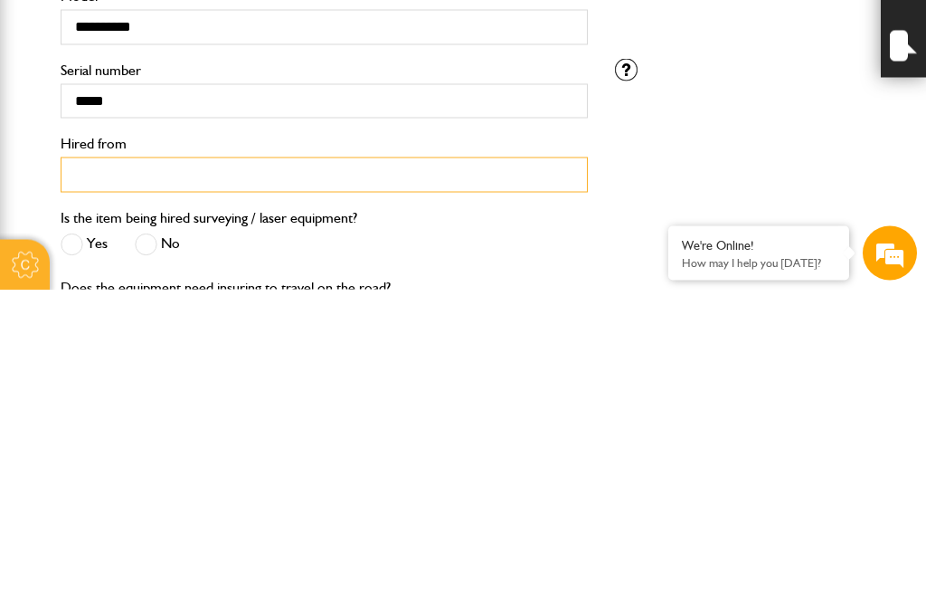
click at [336, 469] on input "Hired from" at bounding box center [324, 486] width 527 height 35
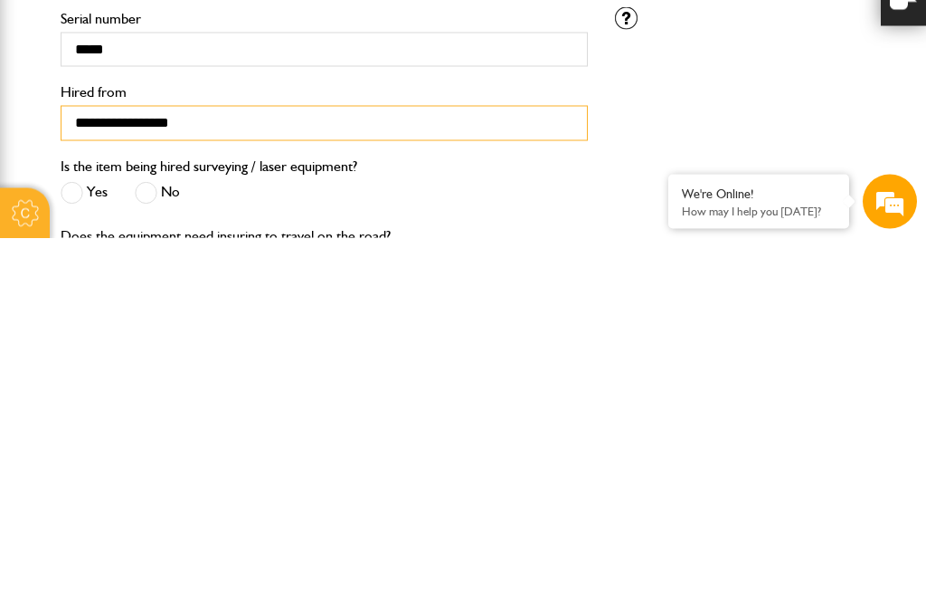
type input "**********"
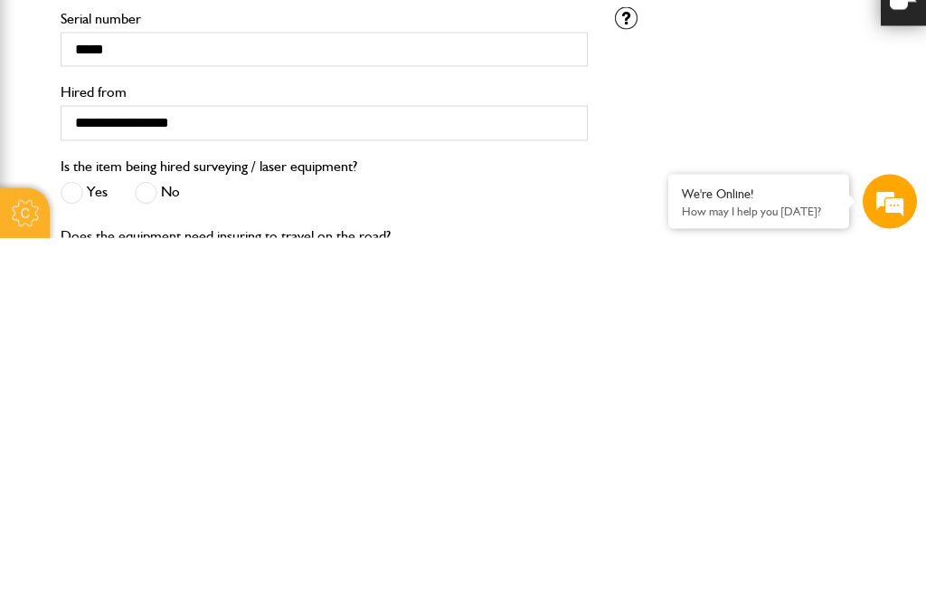
click at [158, 545] on label "No" at bounding box center [157, 556] width 45 height 23
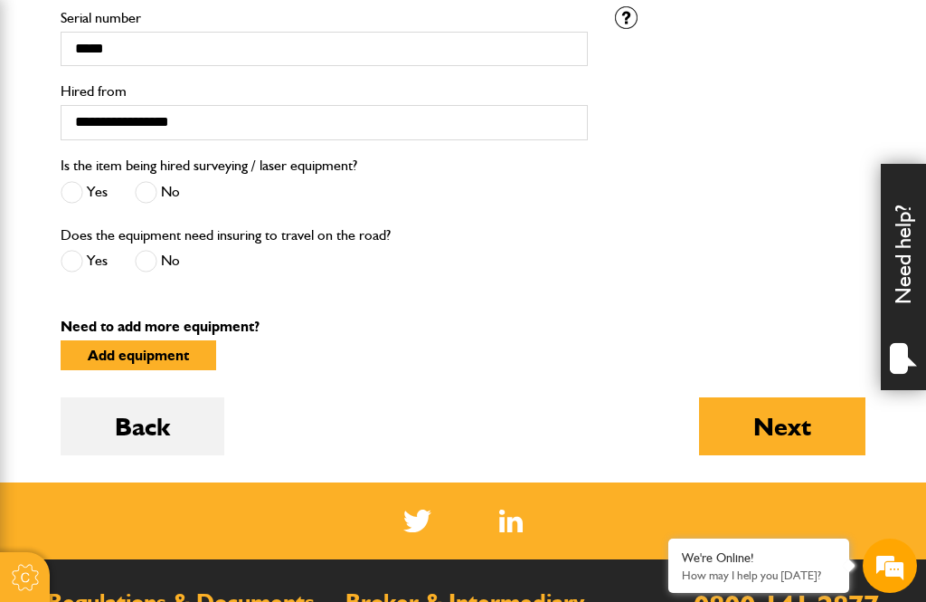
click at [144, 272] on span at bounding box center [146, 261] width 23 height 23
click at [800, 452] on button "Next" at bounding box center [782, 426] width 166 height 58
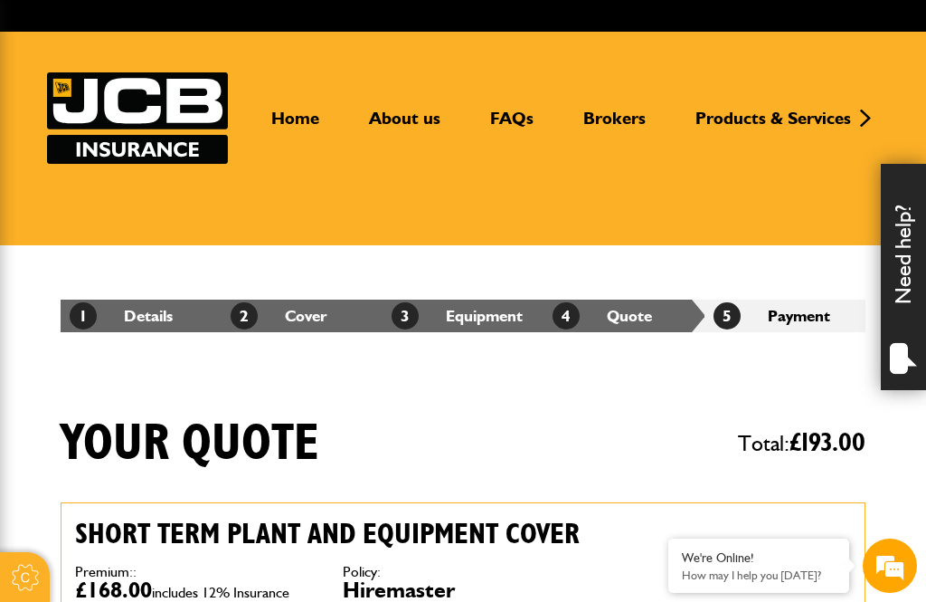
scroll to position [57, 0]
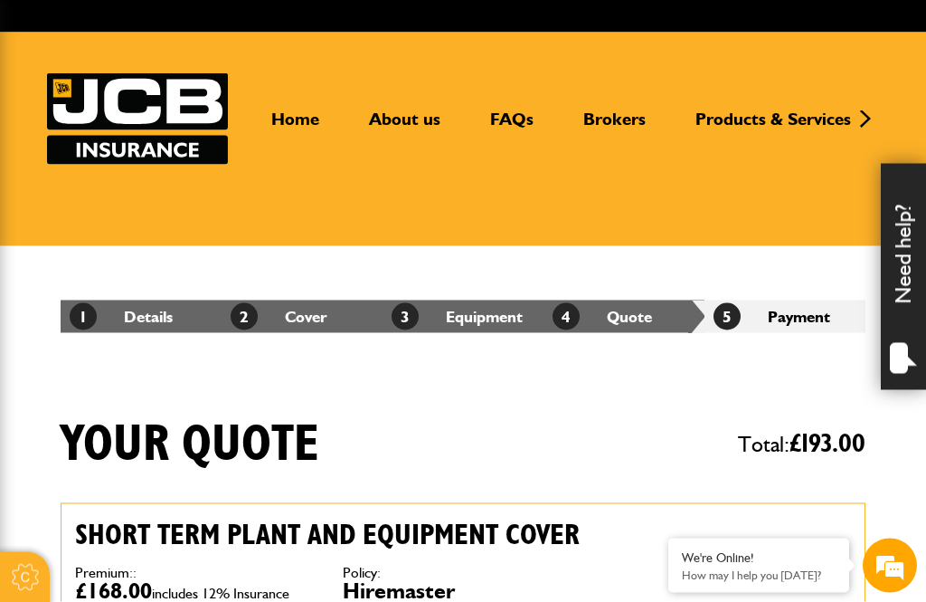
click at [149, 318] on link "1 Details" at bounding box center [121, 316] width 103 height 19
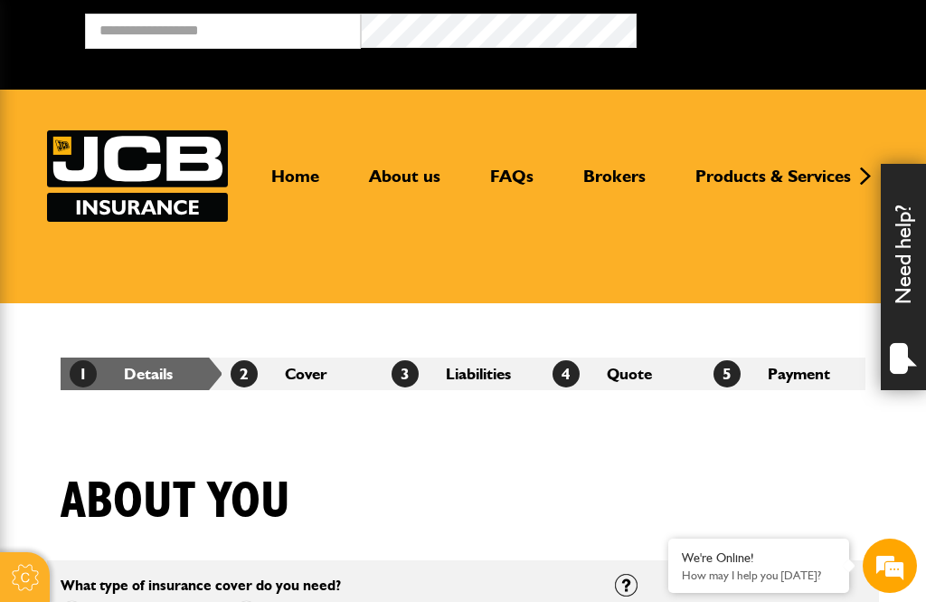
click at [634, 374] on li "4 Quote" at bounding box center [624, 373] width 161 height 33
click at [632, 380] on li "4 Quote" at bounding box center [624, 373] width 161 height 33
click at [639, 360] on li "4 Quote" at bounding box center [624, 373] width 161 height 33
click at [627, 371] on li "4 Quote" at bounding box center [624, 373] width 161 height 33
click at [603, 375] on li "4 Quote" at bounding box center [624, 373] width 161 height 33
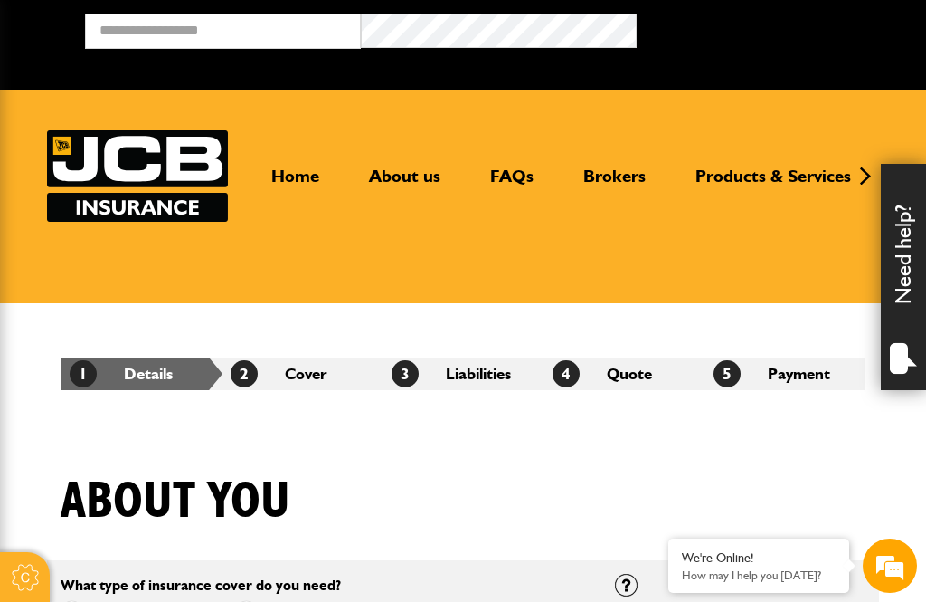
click at [564, 370] on span "4" at bounding box center [566, 373] width 27 height 27
click at [604, 368] on li "4 Quote" at bounding box center [624, 373] width 161 height 33
click at [318, 379] on li "2 Cover" at bounding box center [302, 373] width 161 height 33
click at [338, 363] on li "2 Cover" at bounding box center [302, 373] width 161 height 33
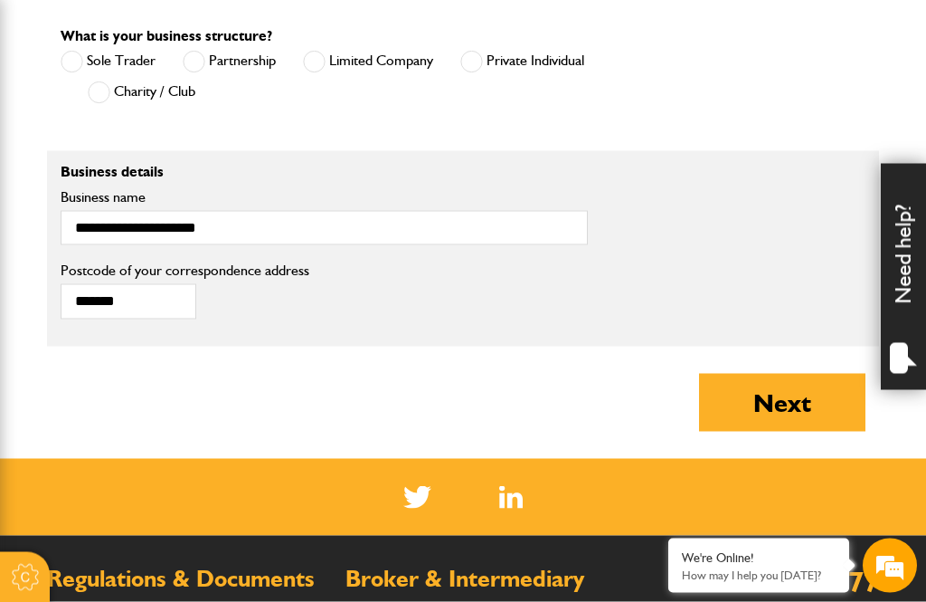
scroll to position [1308, 0]
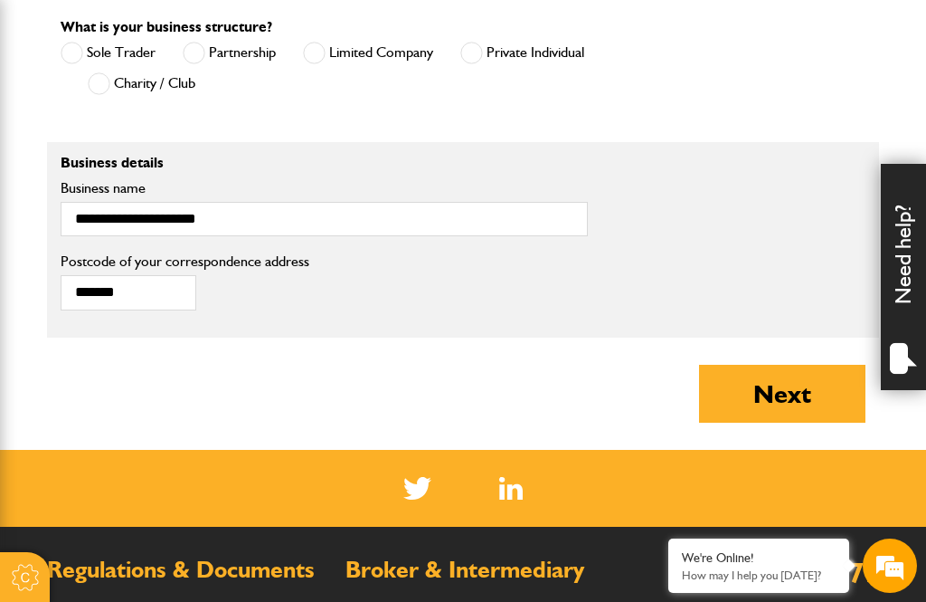
click at [778, 398] on button "Next" at bounding box center [782, 394] width 166 height 58
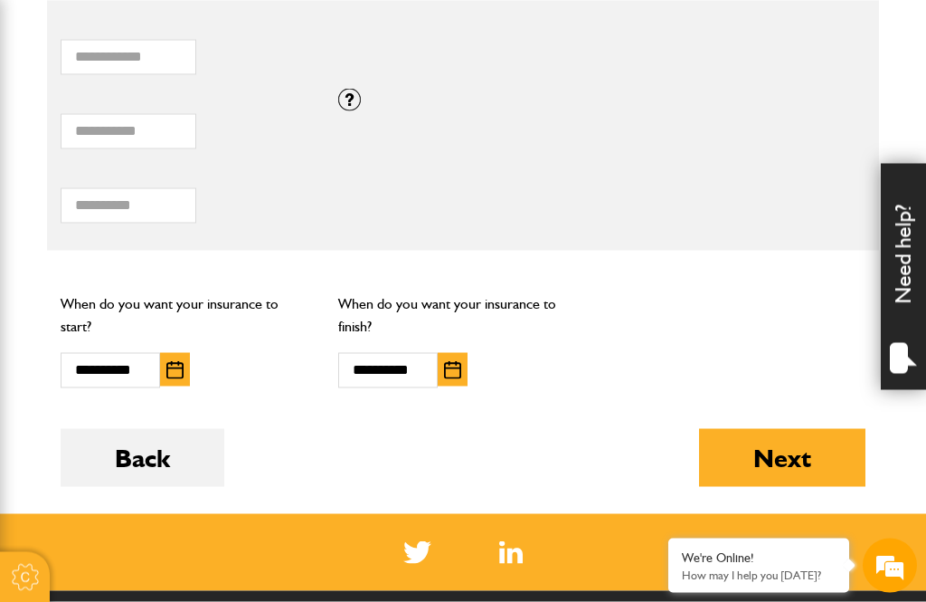
scroll to position [1340, 0]
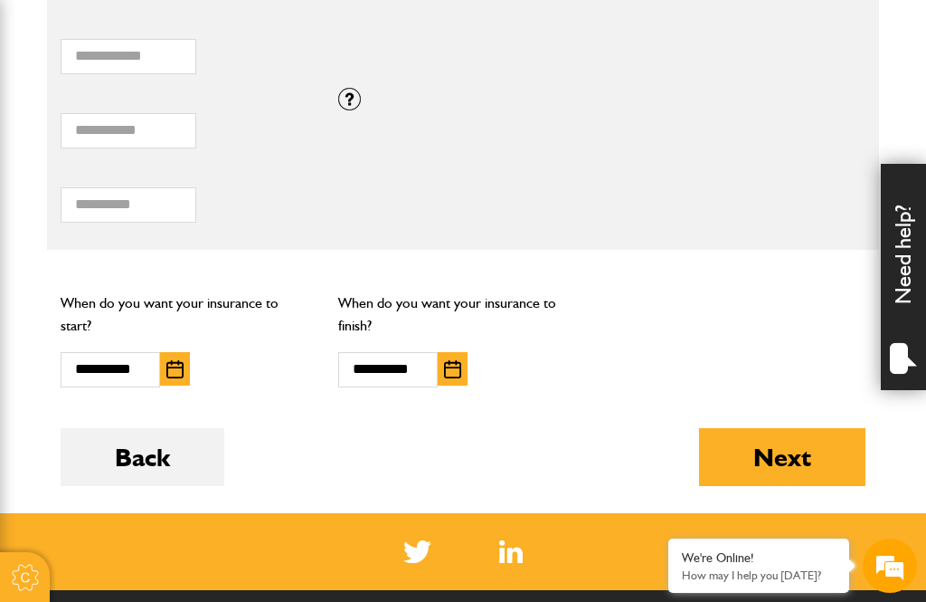
click at [783, 468] on button "Next" at bounding box center [782, 457] width 166 height 58
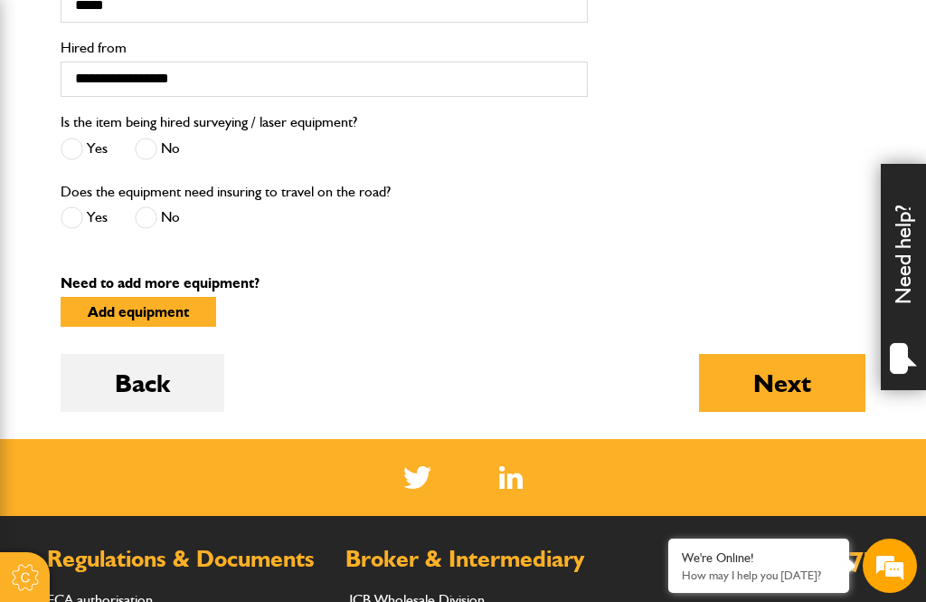
scroll to position [764, 0]
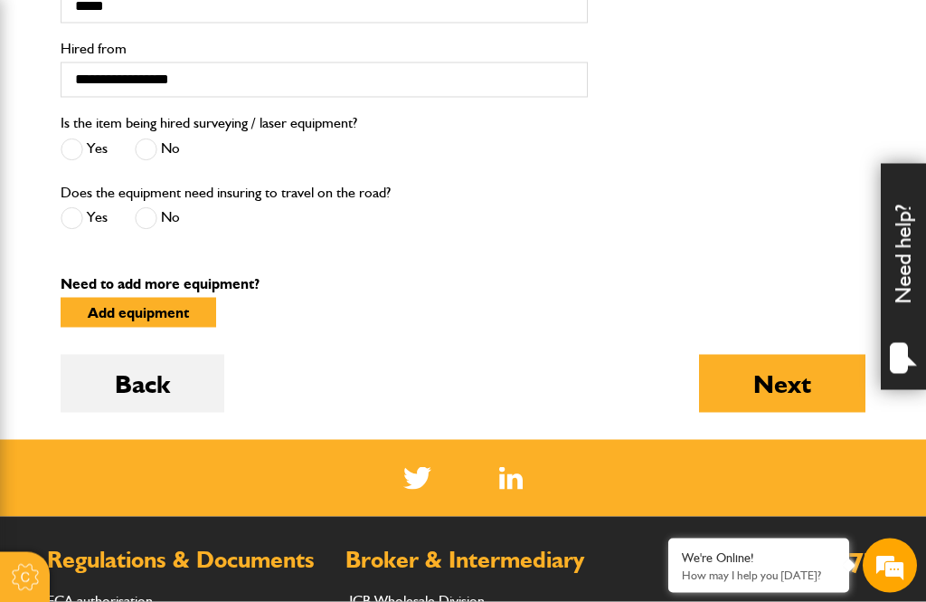
click at [792, 405] on button "Next" at bounding box center [782, 384] width 166 height 58
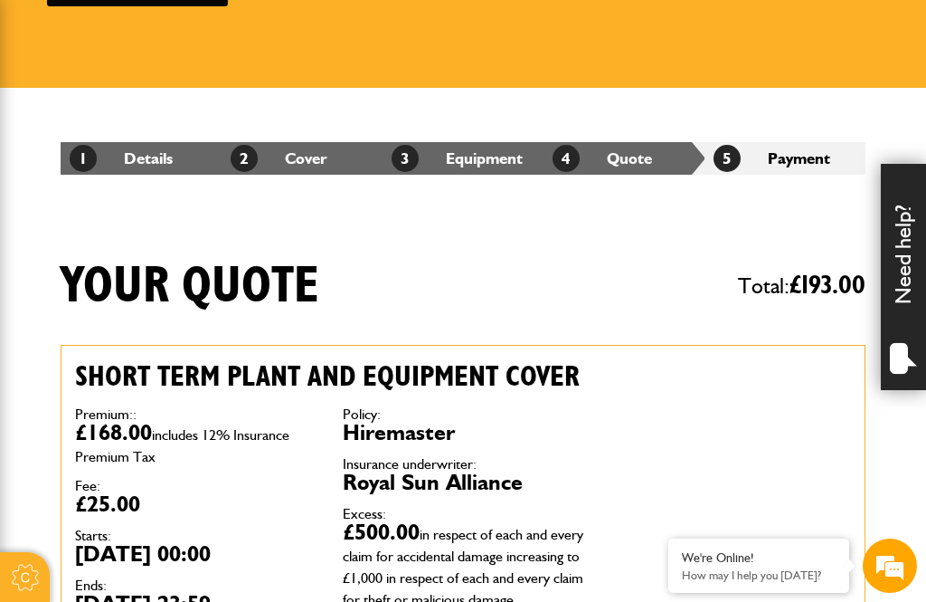
scroll to position [211, 0]
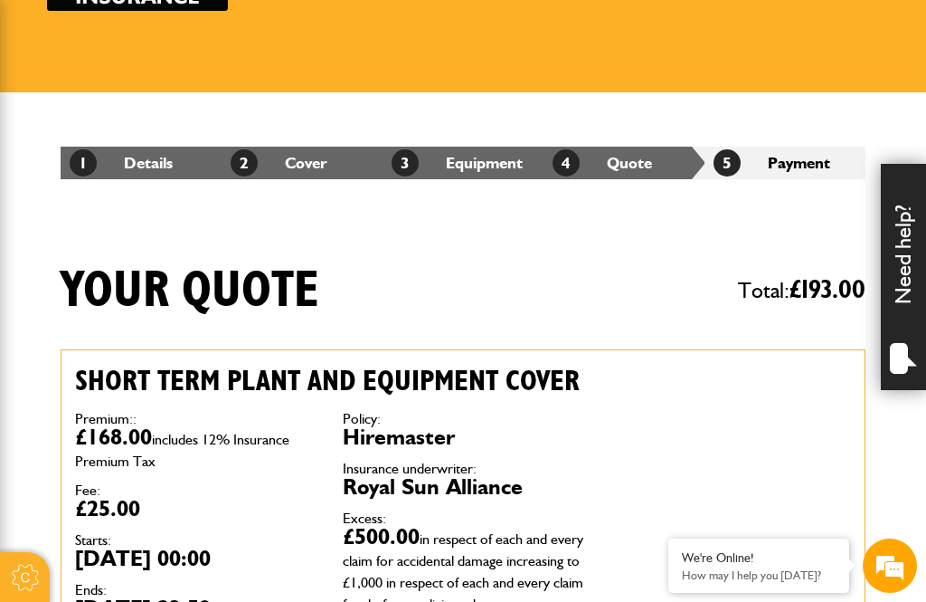
click at [630, 167] on li "4 Quote" at bounding box center [624, 163] width 161 height 33
click at [336, 149] on li "2 Cover" at bounding box center [302, 163] width 161 height 33
click at [307, 162] on link "2 Cover" at bounding box center [279, 162] width 97 height 19
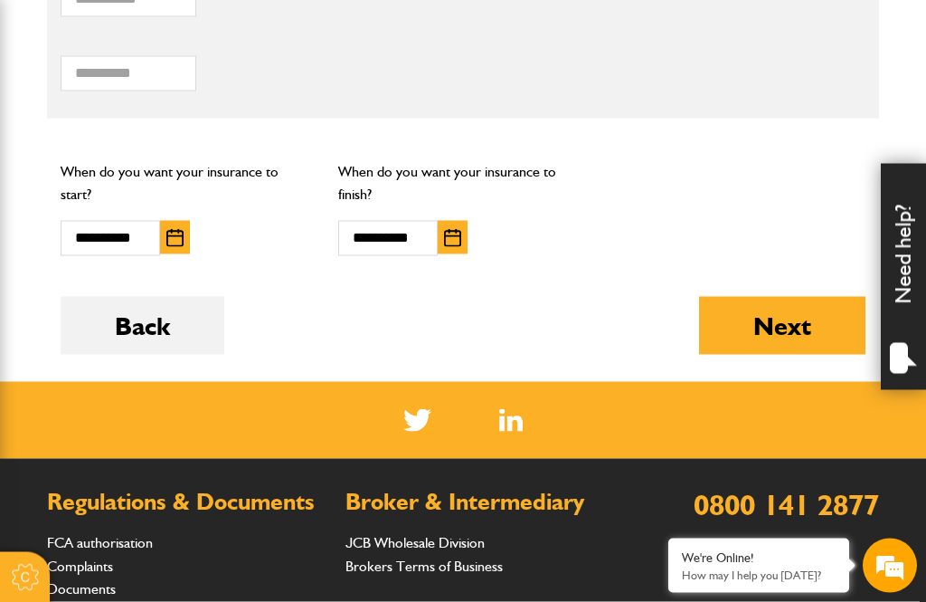
scroll to position [1469, 0]
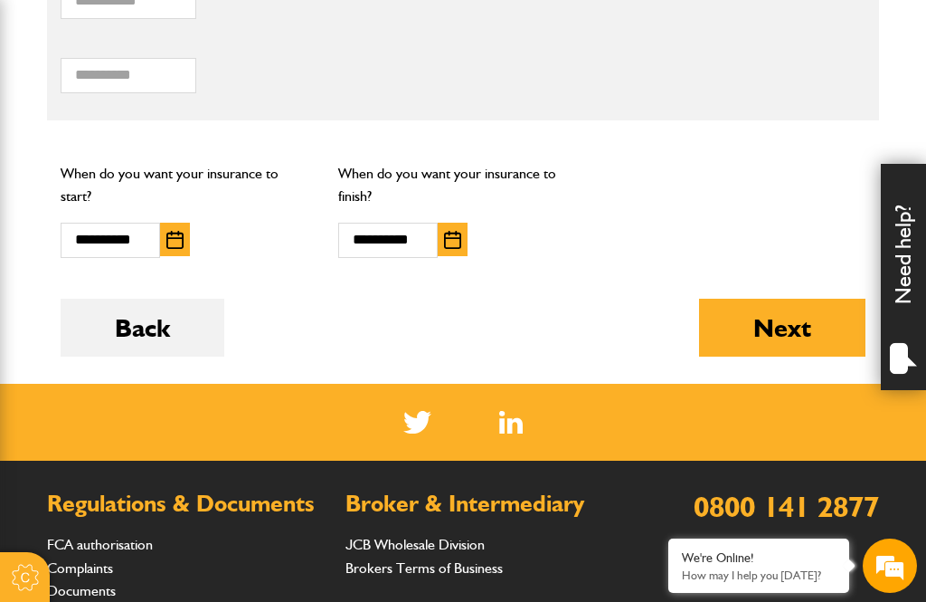
click at [450, 237] on img "button" at bounding box center [452, 240] width 17 height 18
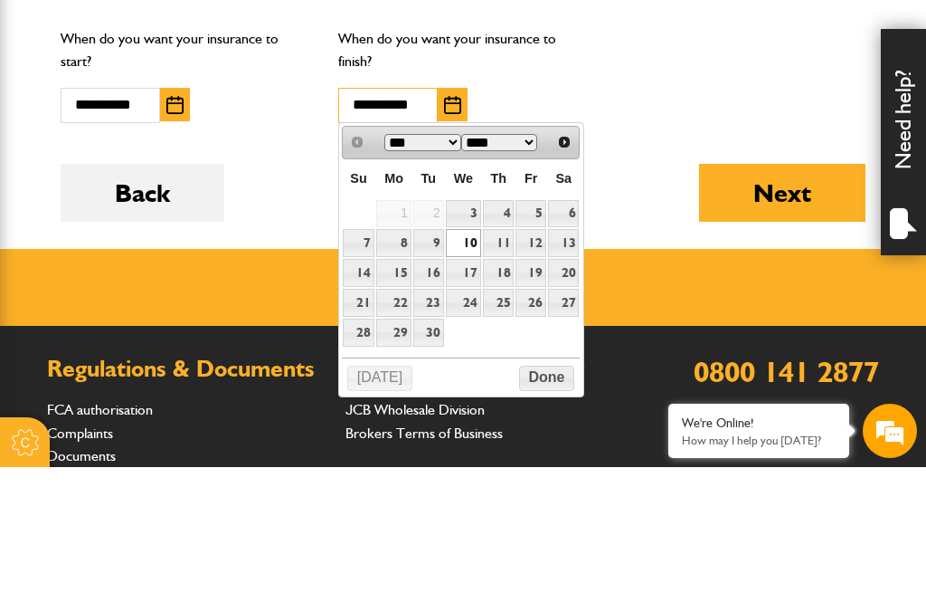
scroll to position [0, 0]
click at [538, 335] on link "5" at bounding box center [531, 349] width 31 height 28
type input "**********"
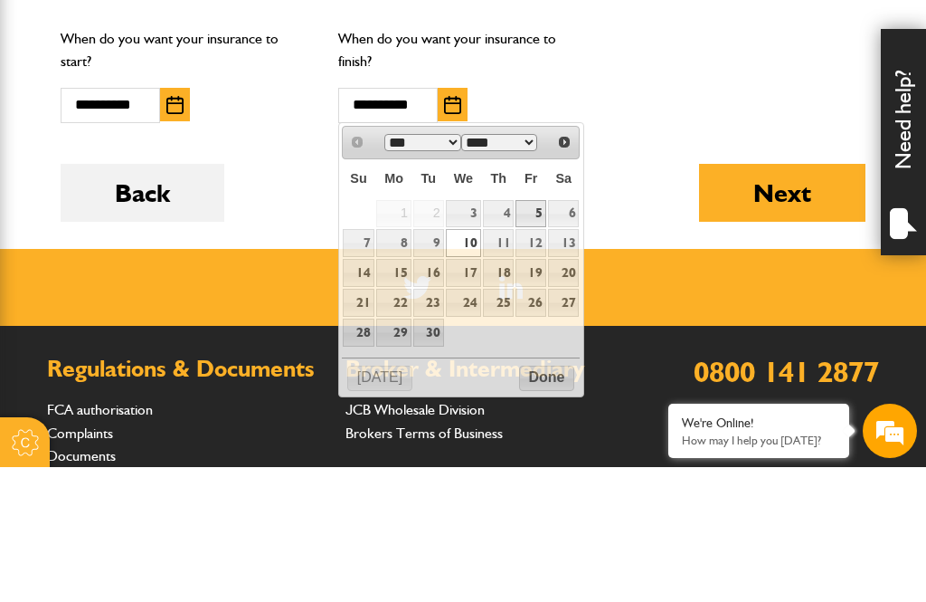
scroll to position [1604, 0]
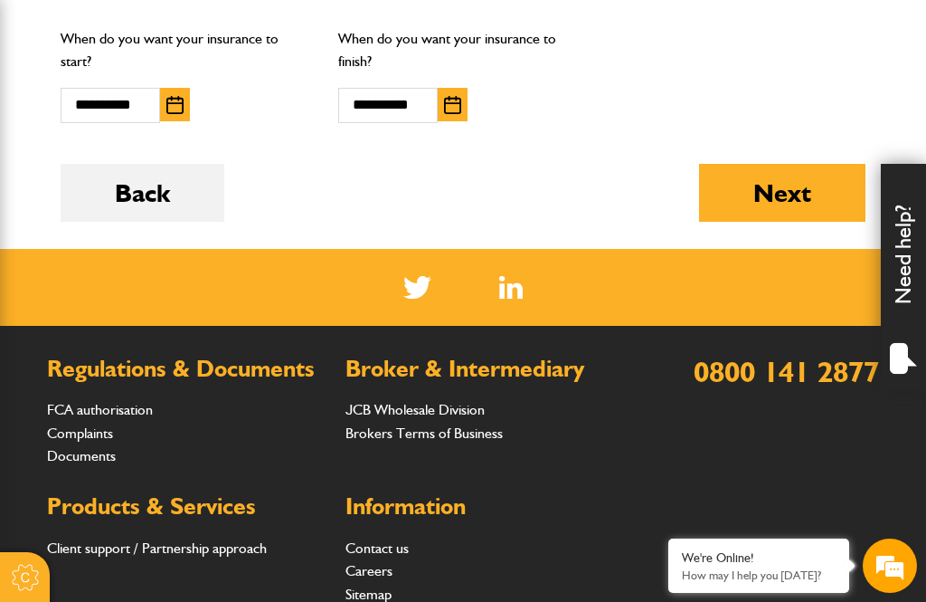
click at [782, 192] on button "Next" at bounding box center [782, 193] width 166 height 58
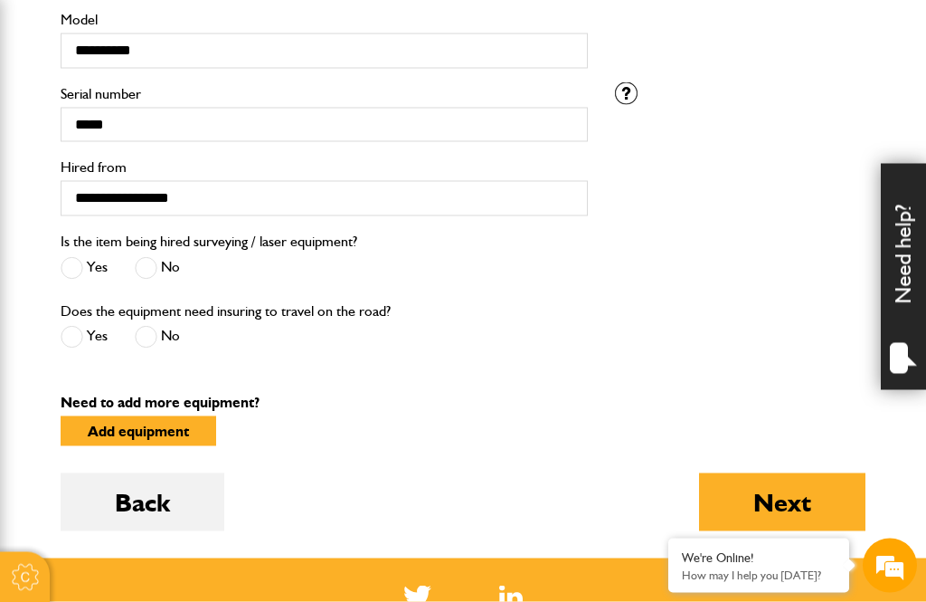
scroll to position [645, 0]
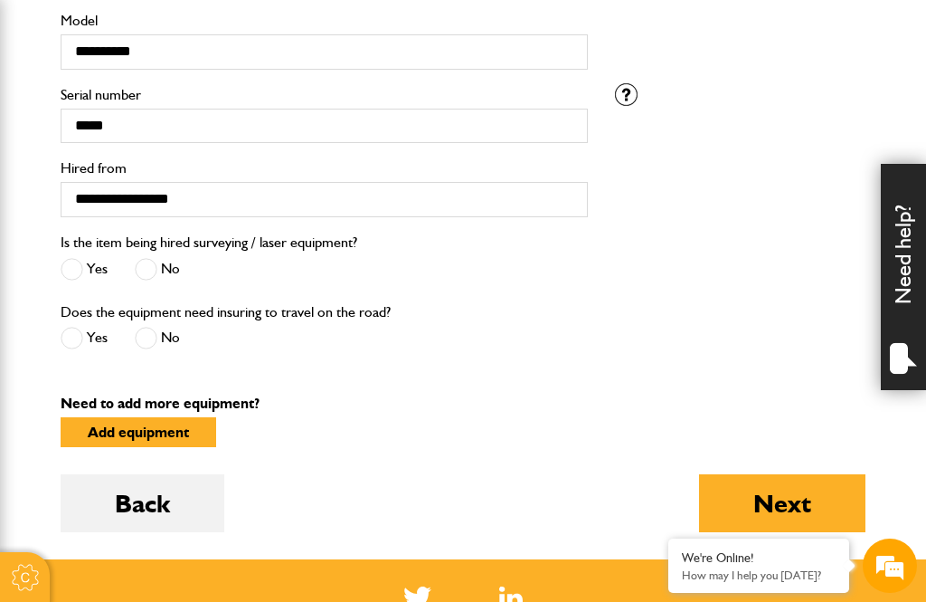
click at [763, 519] on button "Next" at bounding box center [782, 503] width 166 height 58
